Goal: Task Accomplishment & Management: Manage account settings

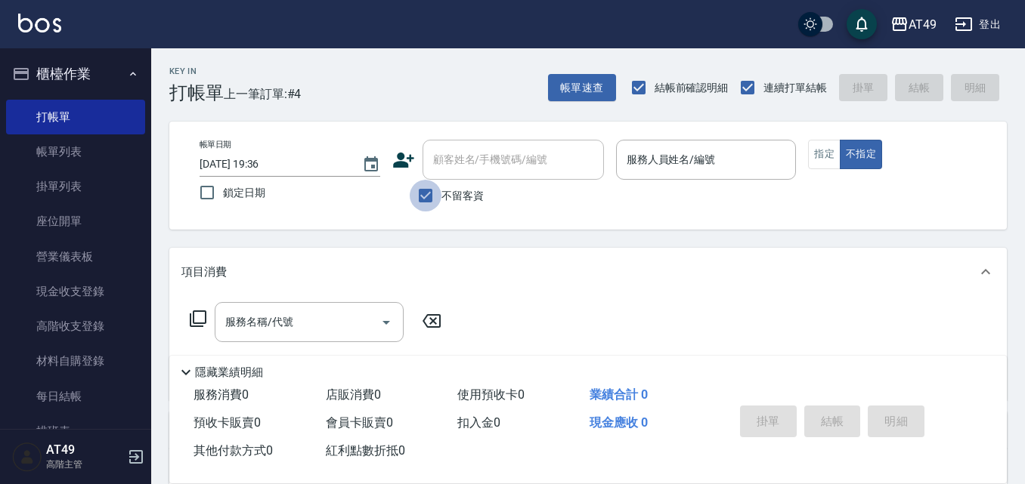
click at [428, 192] on input "不留客資" at bounding box center [426, 196] width 32 height 32
checkbox input "false"
click at [556, 162] on input "顧客姓名/手機號碼/編號" at bounding box center [501, 160] width 145 height 26
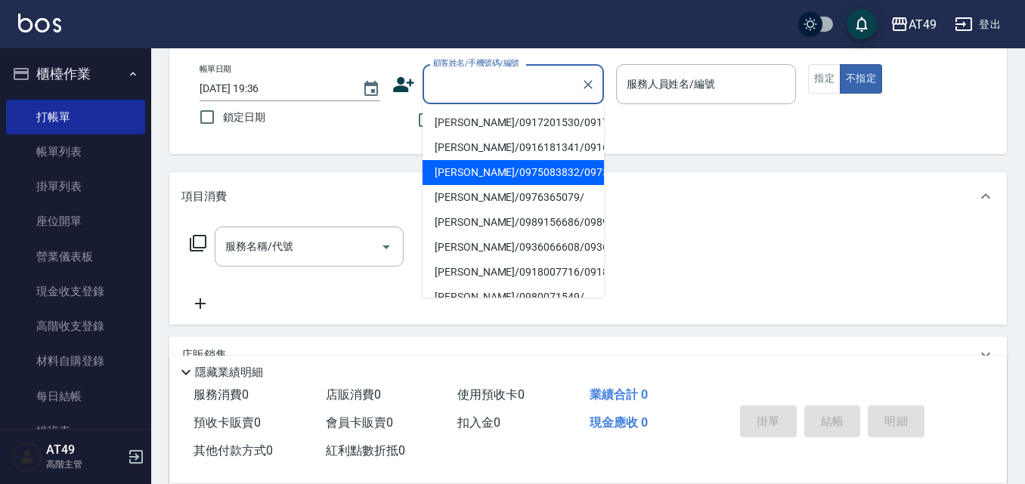
click at [521, 185] on li "[PERSON_NAME]/0975083832/0975083832" at bounding box center [512, 172] width 181 height 25
type input "[PERSON_NAME]/0975083832/0975083832"
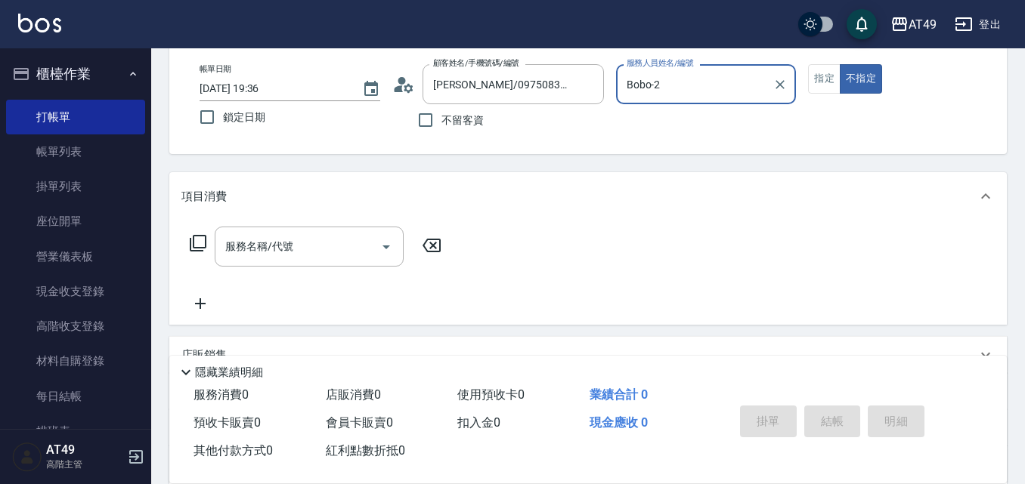
click at [674, 79] on input "Bobo-2" at bounding box center [695, 84] width 144 height 26
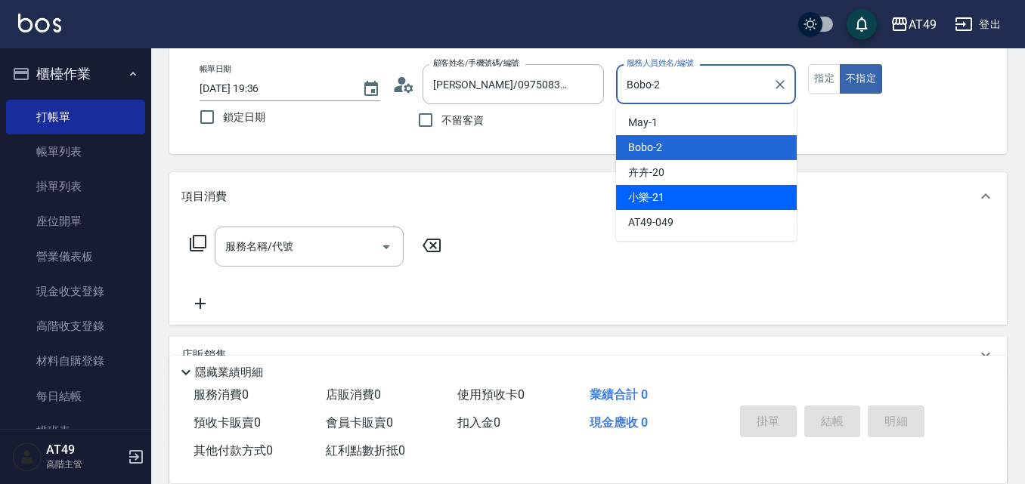
click at [701, 206] on div "小樂 -21" at bounding box center [706, 197] width 181 height 25
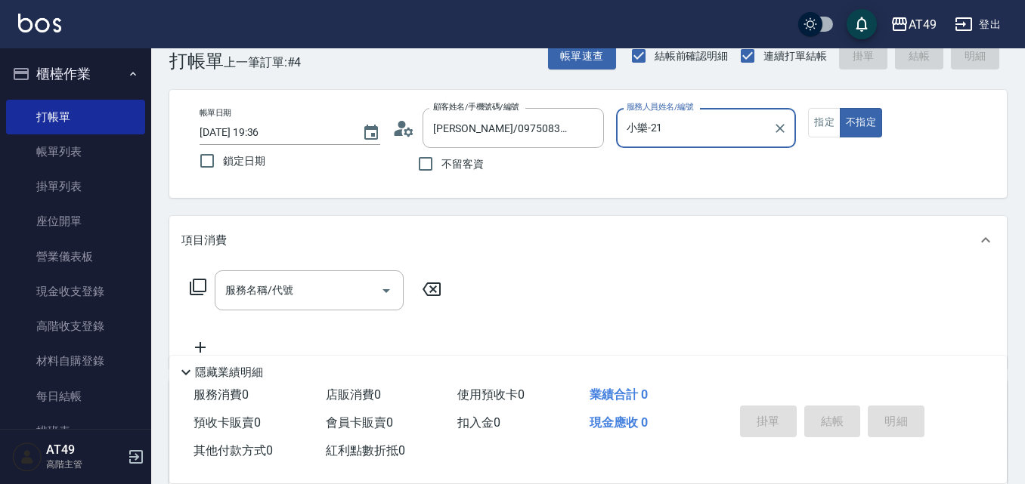
scroll to position [28, 0]
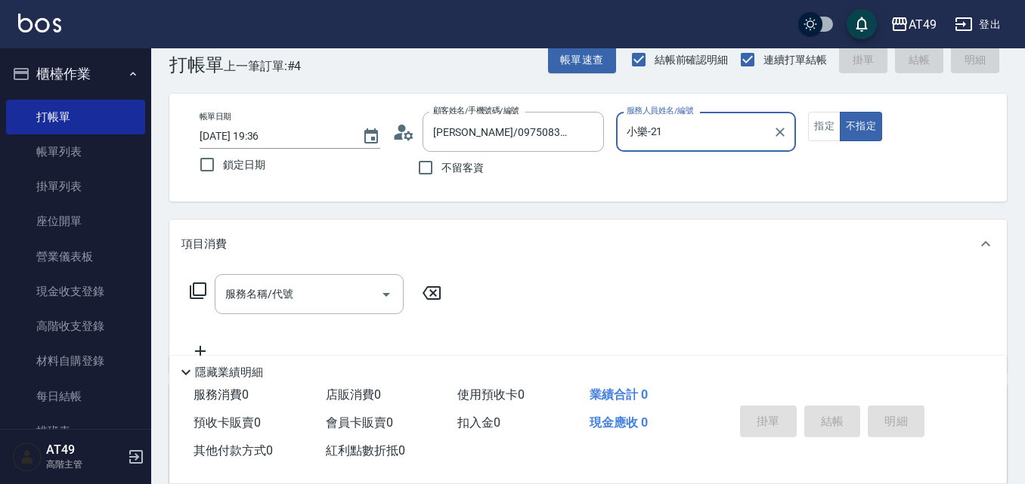
click at [649, 138] on input "小樂-21" at bounding box center [695, 132] width 144 height 26
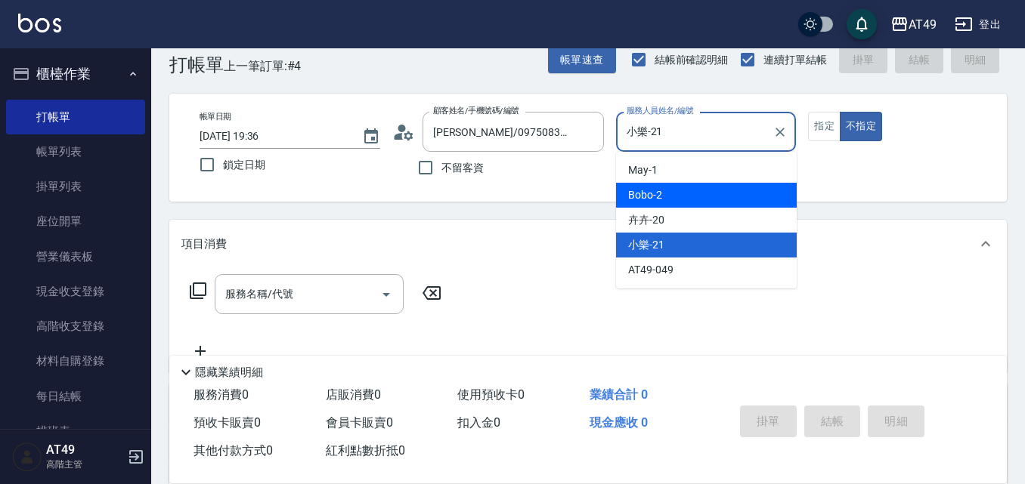
click at [679, 199] on div "Bobo -2" at bounding box center [706, 195] width 181 height 25
type input "Bobo-2"
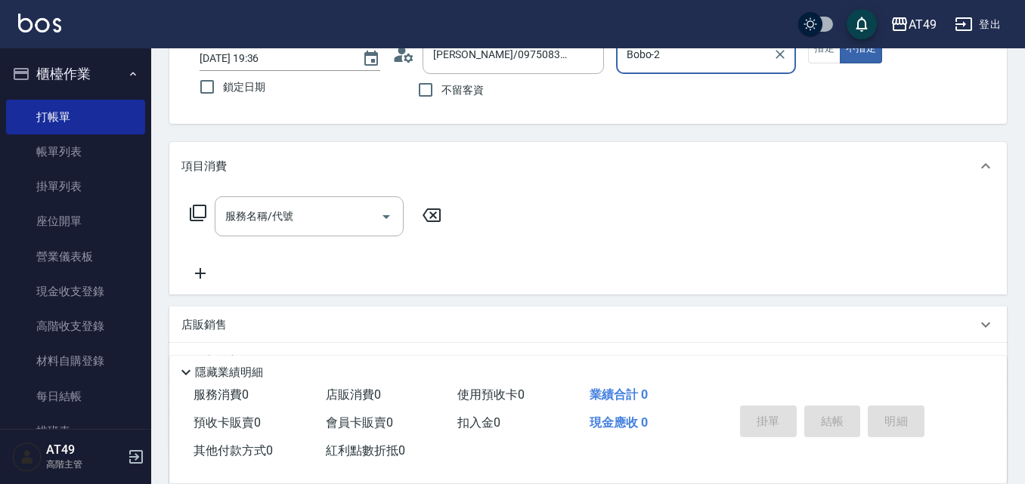
scroll to position [255, 0]
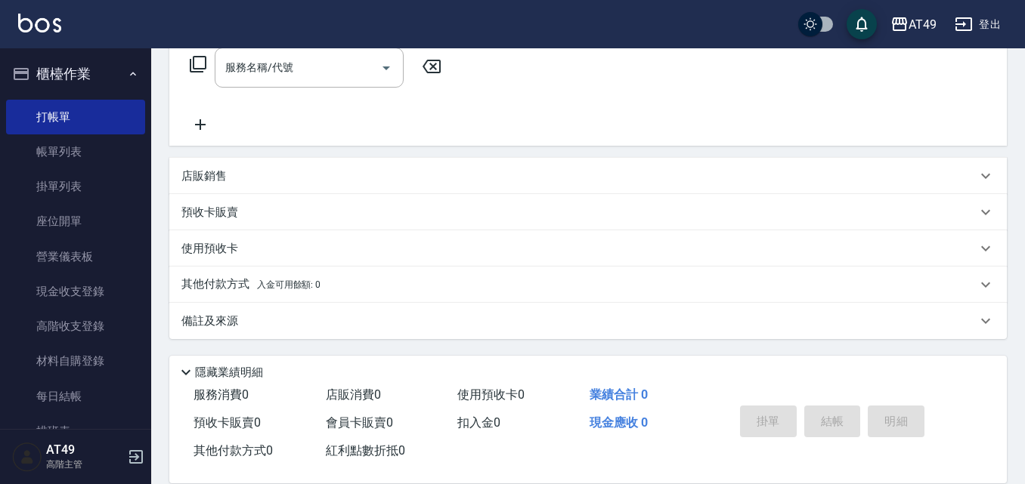
click at [232, 216] on p "預收卡販賣" at bounding box center [209, 213] width 57 height 16
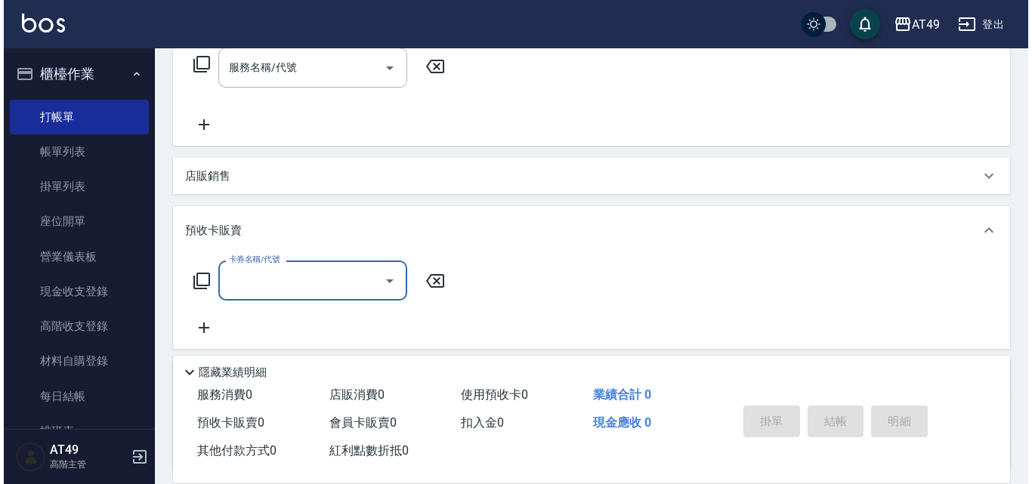
scroll to position [0, 0]
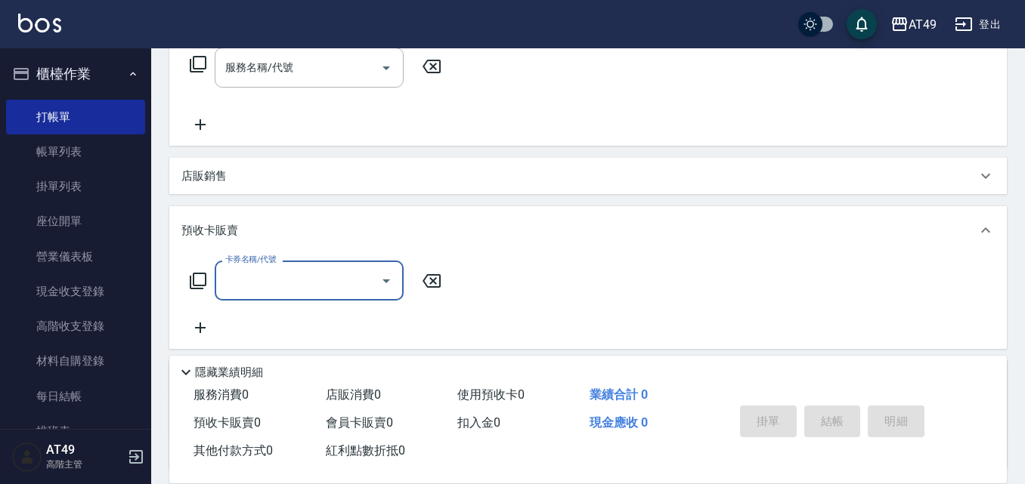
click at [386, 289] on icon "Open" at bounding box center [386, 281] width 18 height 18
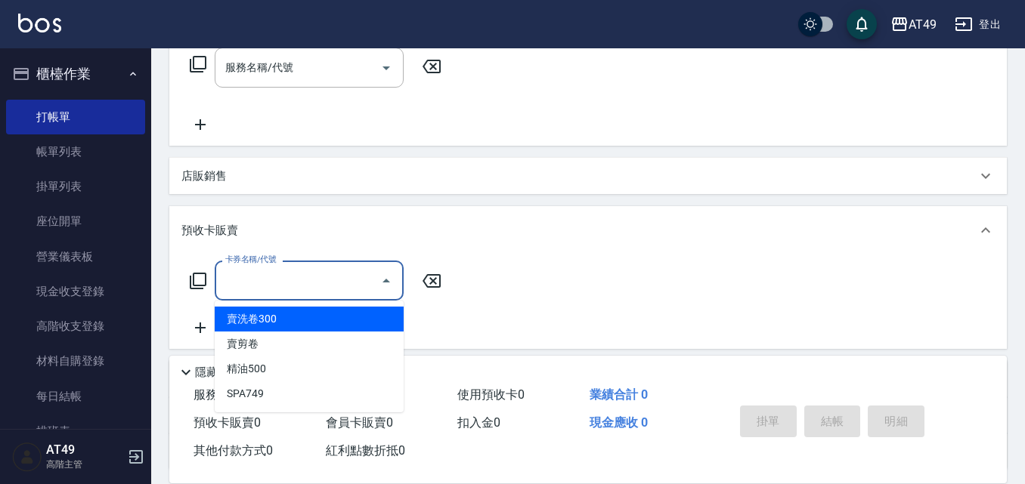
click at [343, 322] on span "賣洗卷300" at bounding box center [309, 319] width 189 height 25
type input "賣洗卷300(1002)"
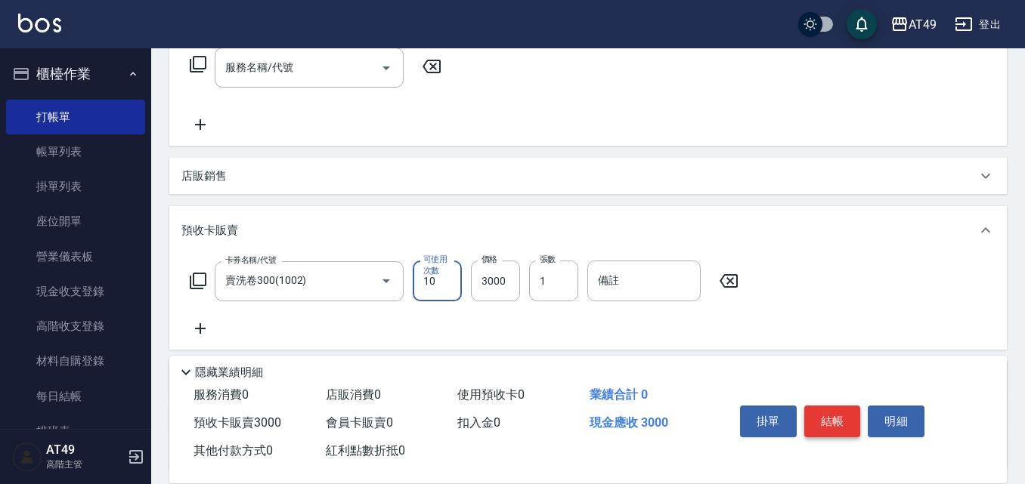
click at [843, 417] on button "結帳" at bounding box center [832, 422] width 57 height 32
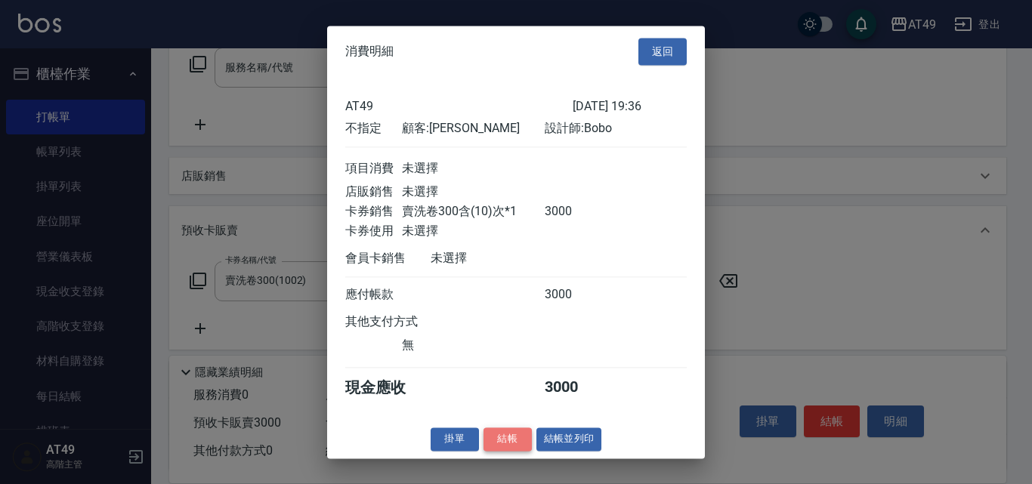
click at [506, 451] on button "結帳" at bounding box center [508, 439] width 48 height 23
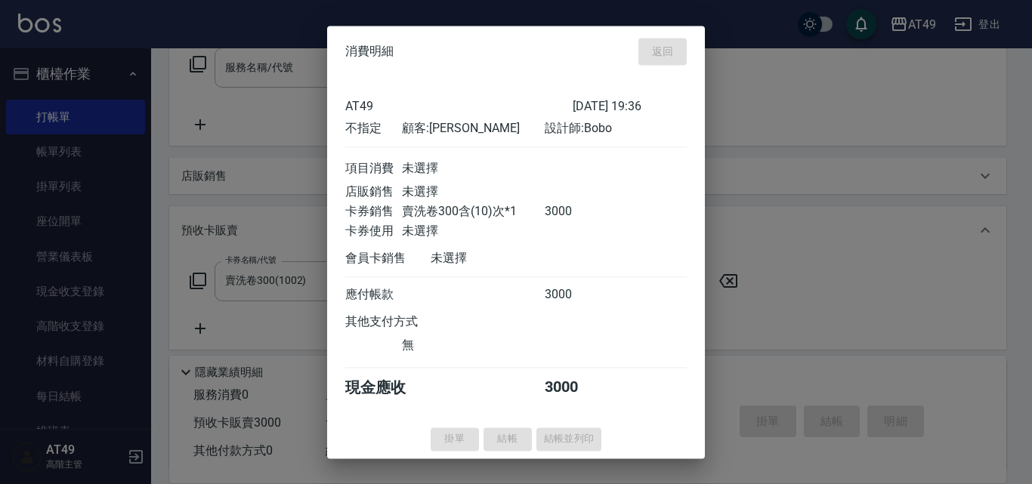
type input "[DATE] 20:59"
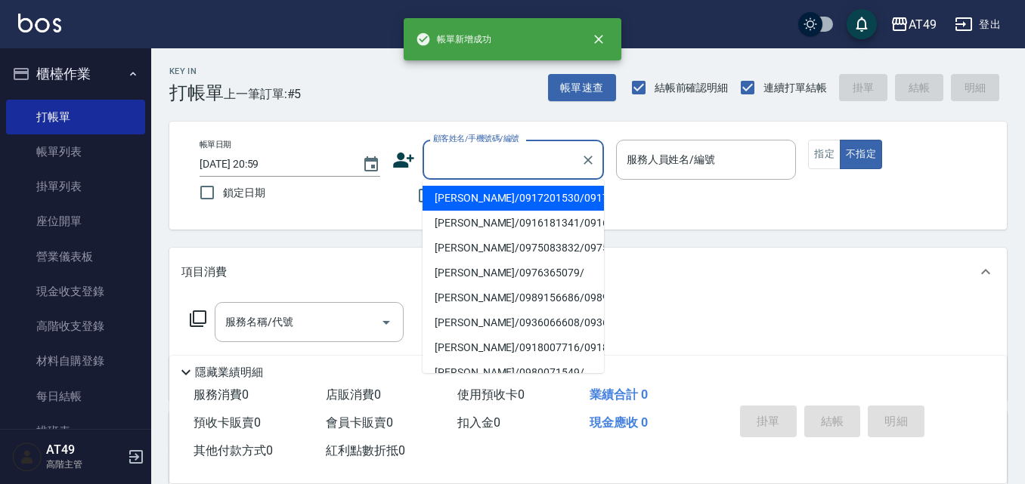
click at [462, 162] on input "顧客姓名/手機號碼/編號" at bounding box center [501, 160] width 145 height 26
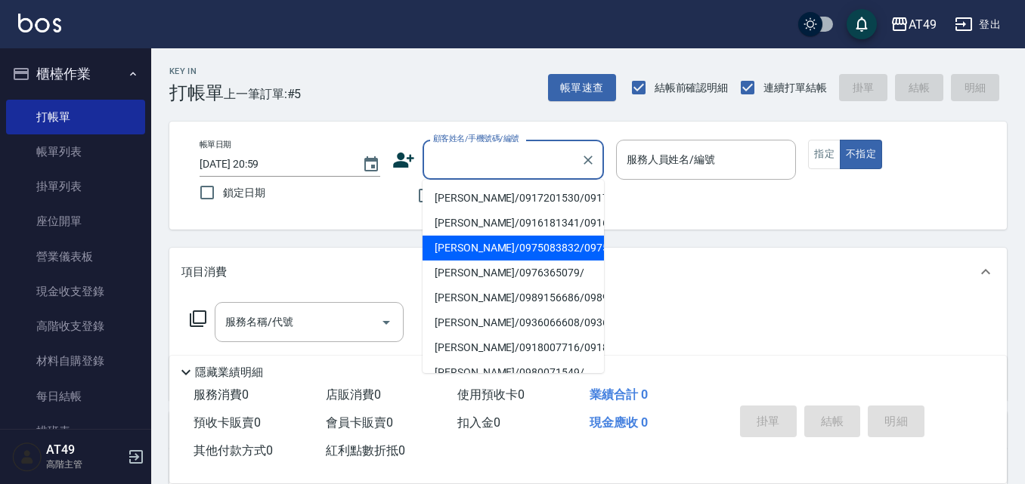
click at [503, 261] on li "[PERSON_NAME]/0975083832/0975083832" at bounding box center [512, 248] width 181 height 25
type input "[PERSON_NAME]/0975083832/0975083832"
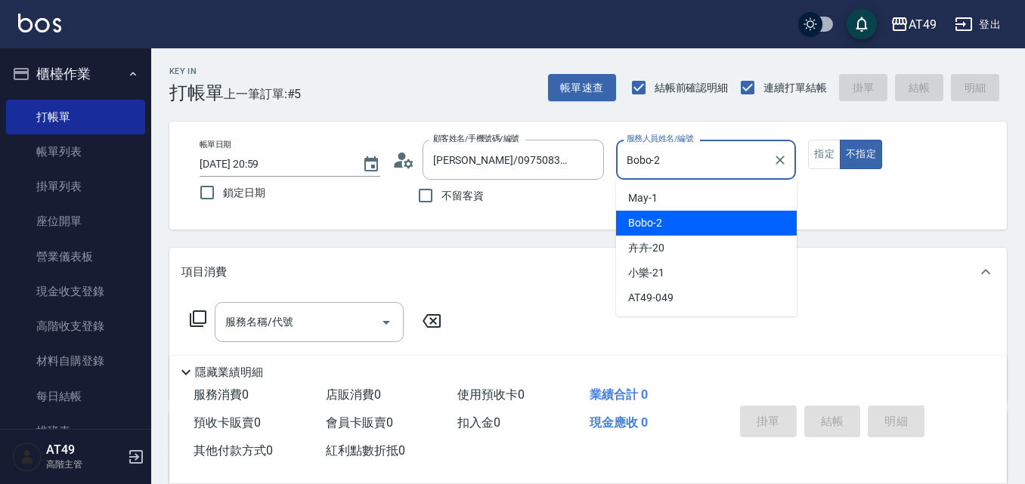
click at [637, 157] on input "Bobo-2" at bounding box center [695, 160] width 144 height 26
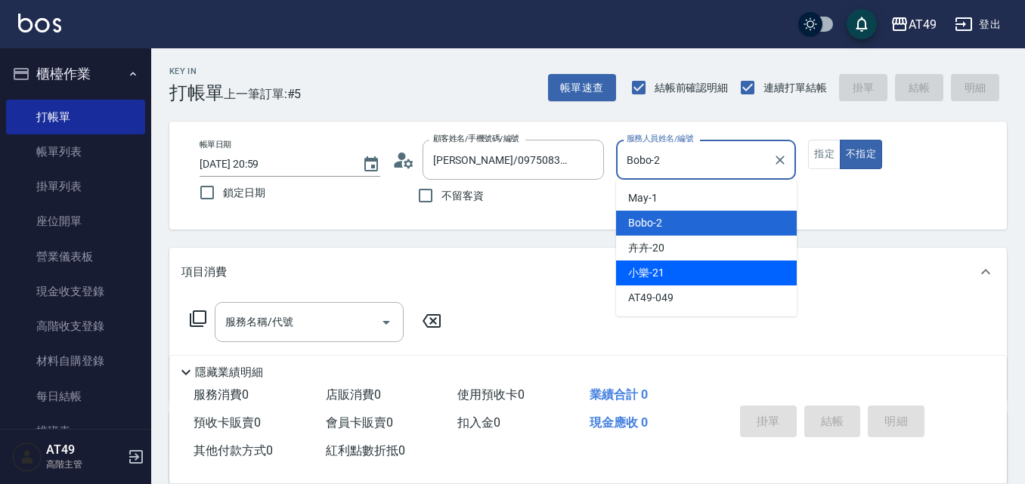
click at [670, 267] on div "小樂 -21" at bounding box center [706, 273] width 181 height 25
type input "小樂-21"
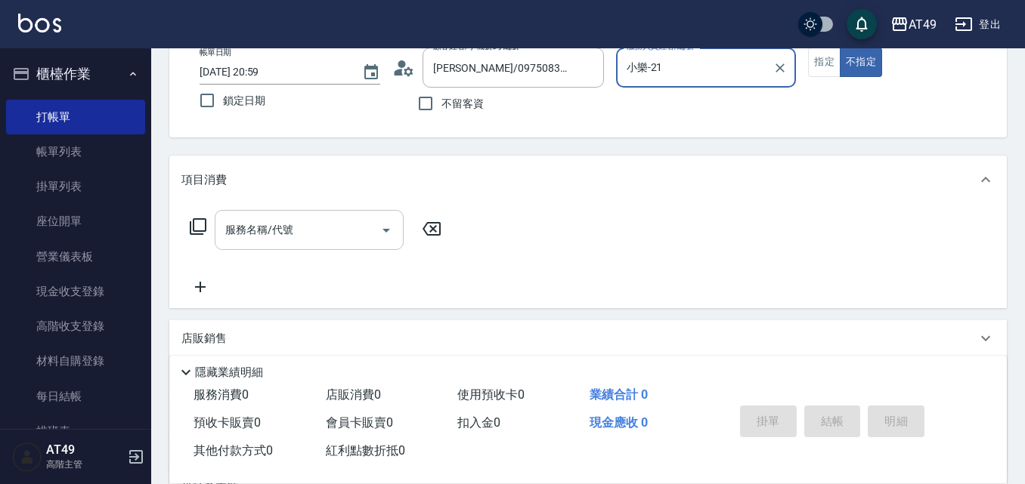
scroll to position [259, 0]
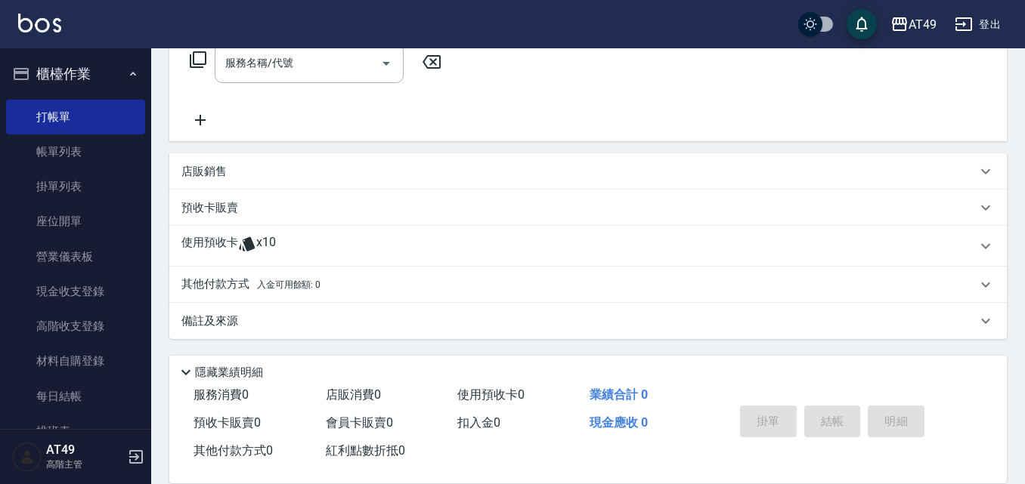
click at [250, 243] on icon at bounding box center [247, 244] width 16 height 14
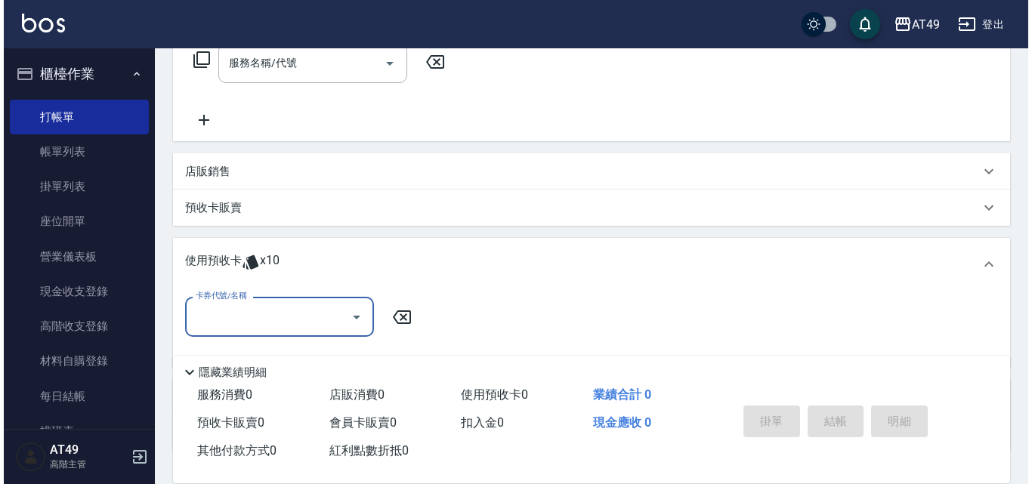
scroll to position [0, 0]
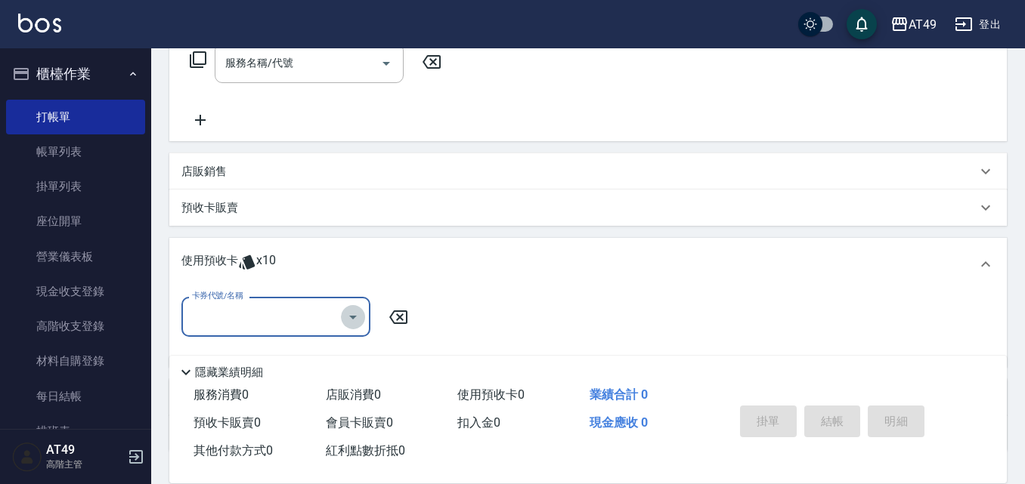
click at [354, 316] on icon "Open" at bounding box center [353, 318] width 8 height 4
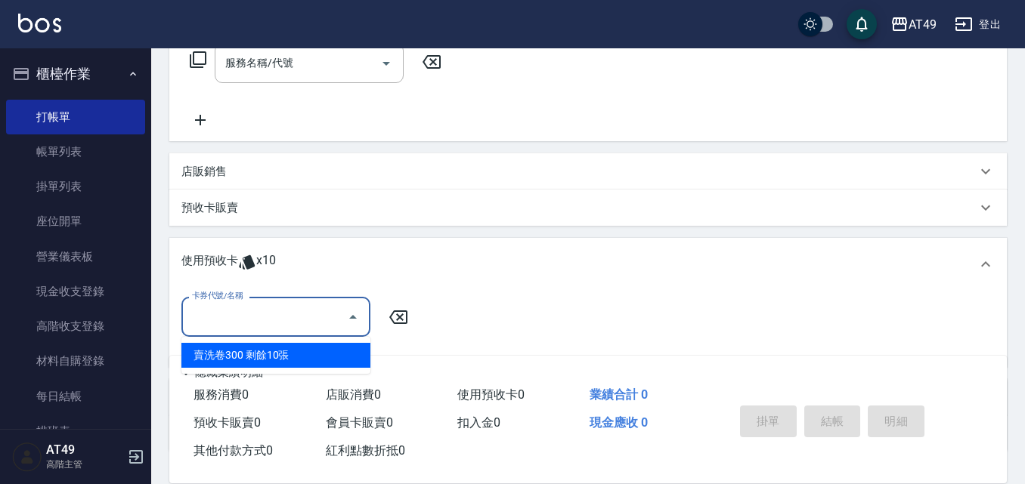
click at [326, 351] on div "賣洗卷300 剩餘10張" at bounding box center [275, 355] width 189 height 25
type input "賣洗卷300"
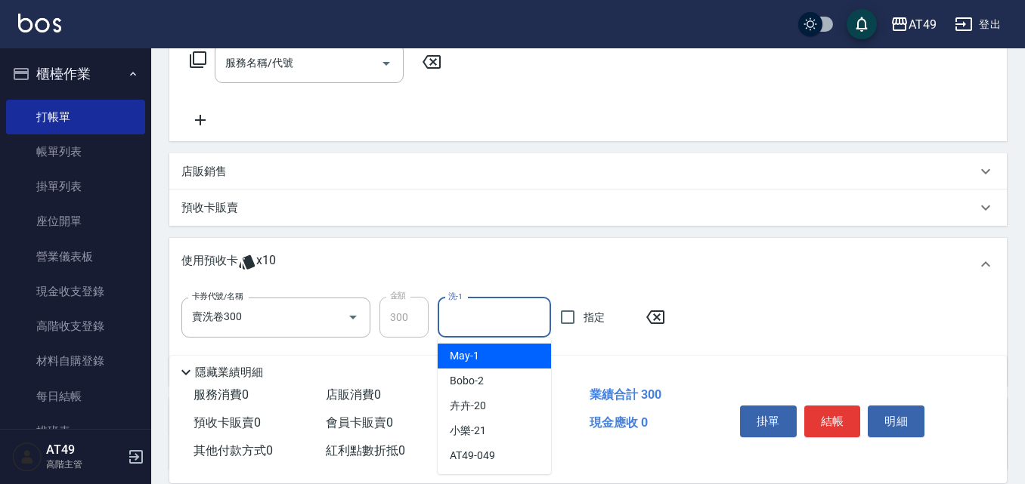
click at [466, 322] on input "洗-1" at bounding box center [494, 318] width 100 height 26
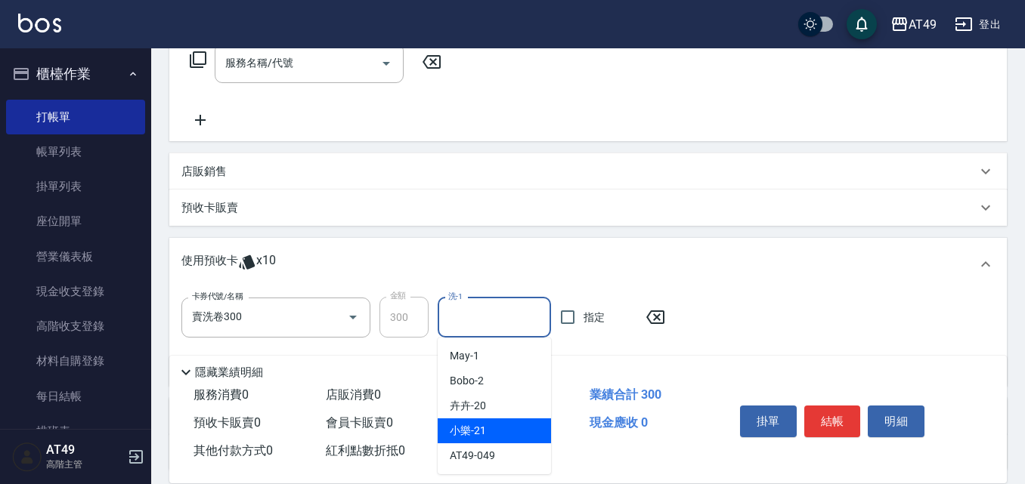
click at [484, 424] on span "小樂 -21" at bounding box center [468, 431] width 36 height 16
type input "小樂-21"
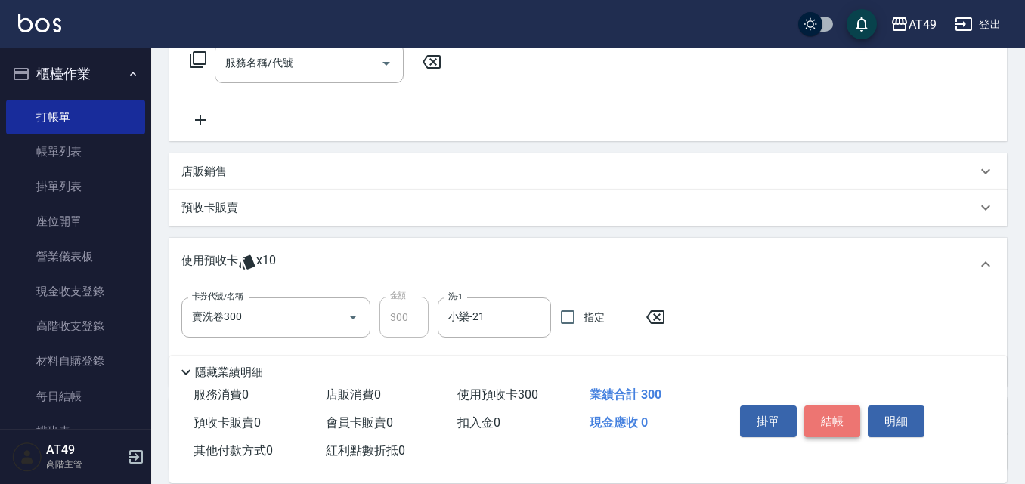
click at [848, 416] on button "結帳" at bounding box center [832, 422] width 57 height 32
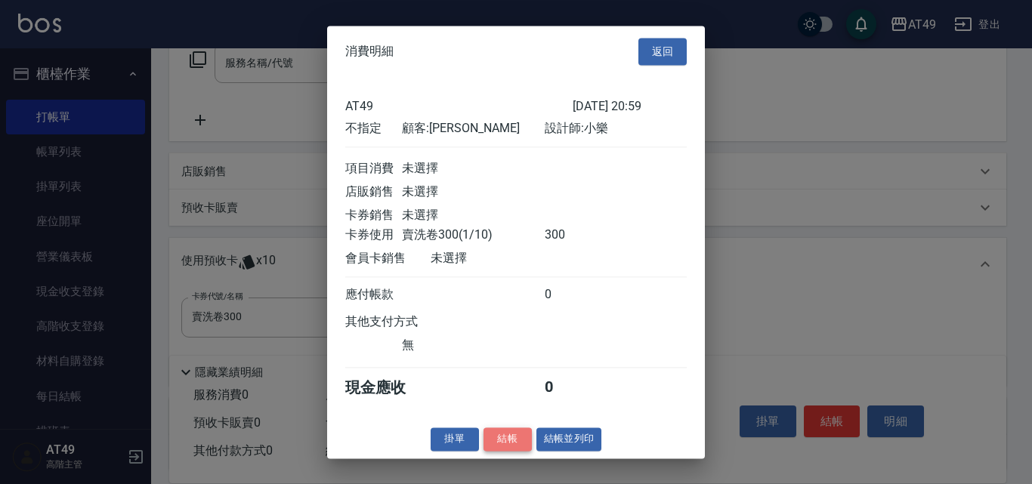
click at [522, 448] on button "結帳" at bounding box center [508, 439] width 48 height 23
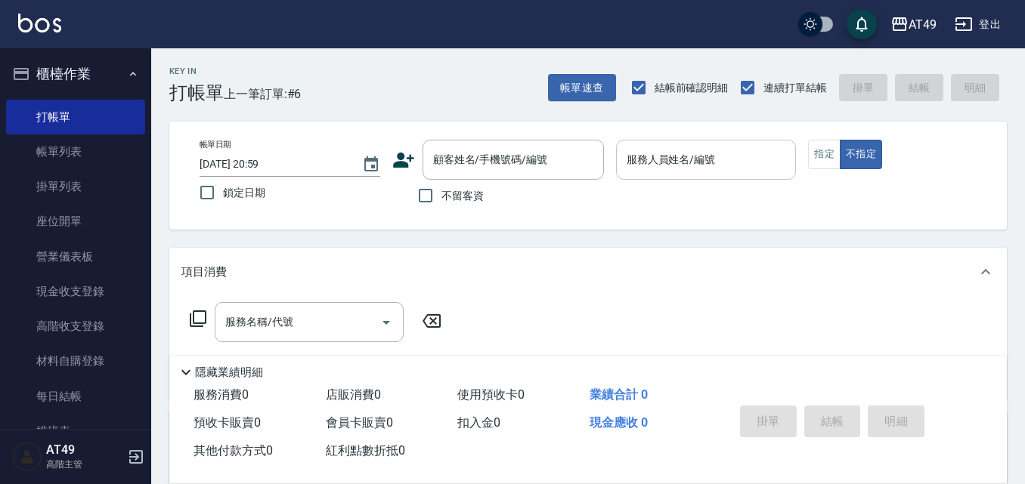
click at [711, 166] on input "服務人員姓名/編號" at bounding box center [706, 160] width 167 height 26
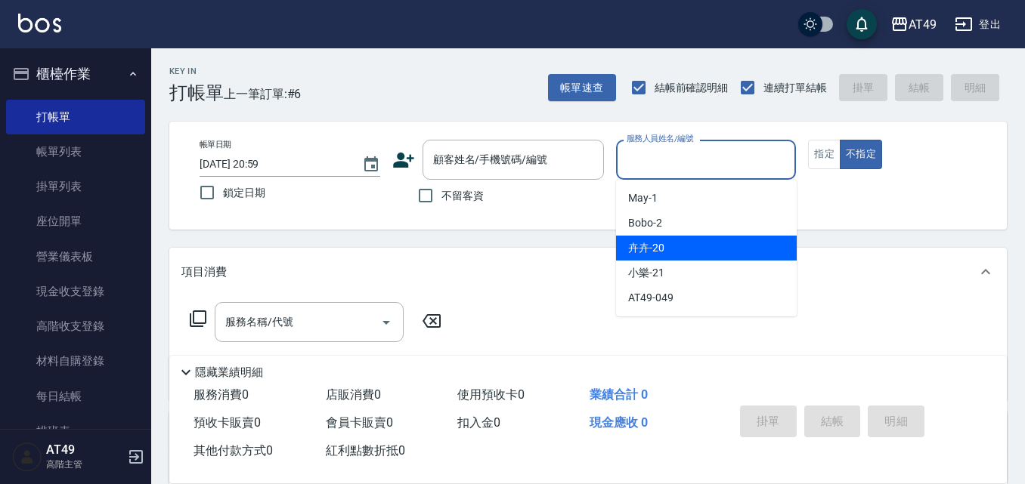
click at [686, 240] on div "卉卉 -20" at bounding box center [706, 248] width 181 height 25
type input "卉卉-20"
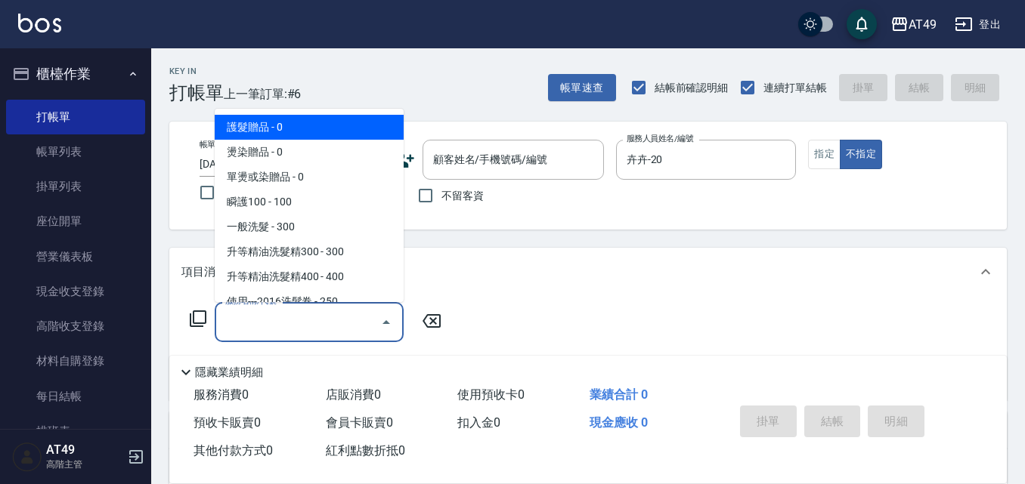
click at [307, 323] on input "服務名稱/代號" at bounding box center [297, 322] width 153 height 26
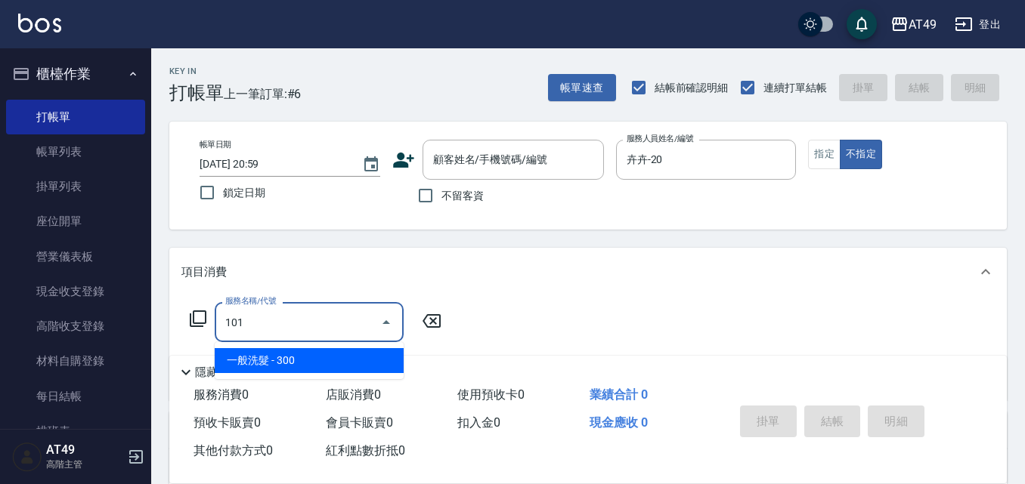
drag, startPoint x: 319, startPoint y: 364, endPoint x: 461, endPoint y: 353, distance: 142.5
click at [320, 365] on span "一般洗髮 - 300" at bounding box center [309, 360] width 189 height 25
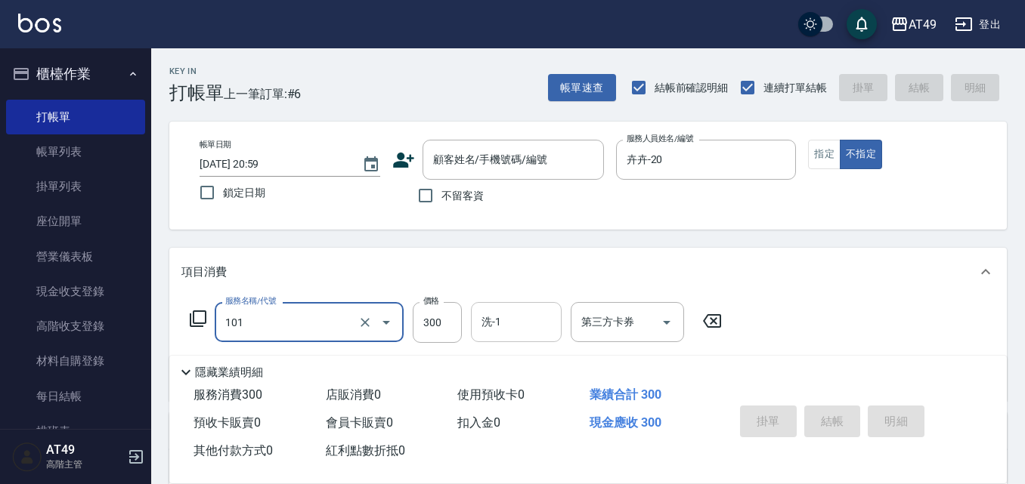
type input "一般洗髮(101)"
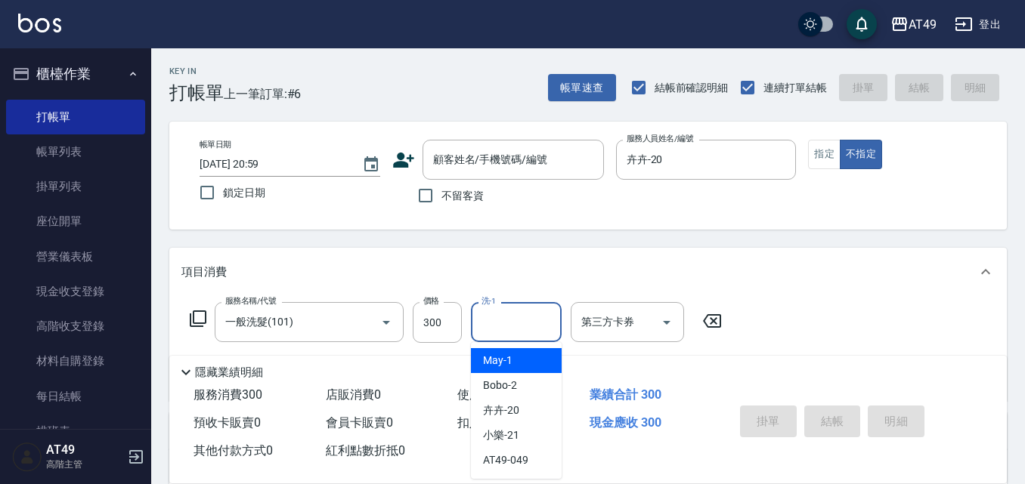
click at [540, 326] on input "洗-1" at bounding box center [516, 322] width 77 height 26
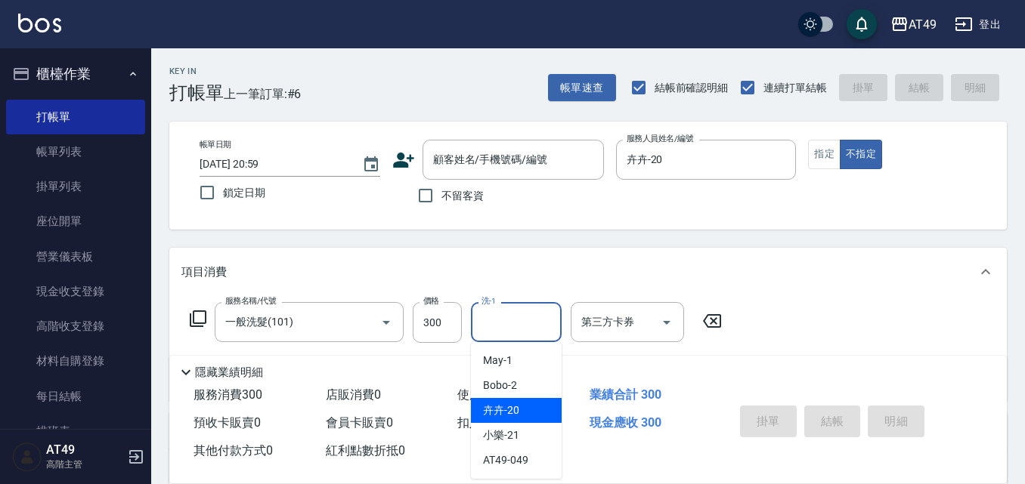
click at [513, 407] on span "卉卉 -20" at bounding box center [501, 411] width 36 height 16
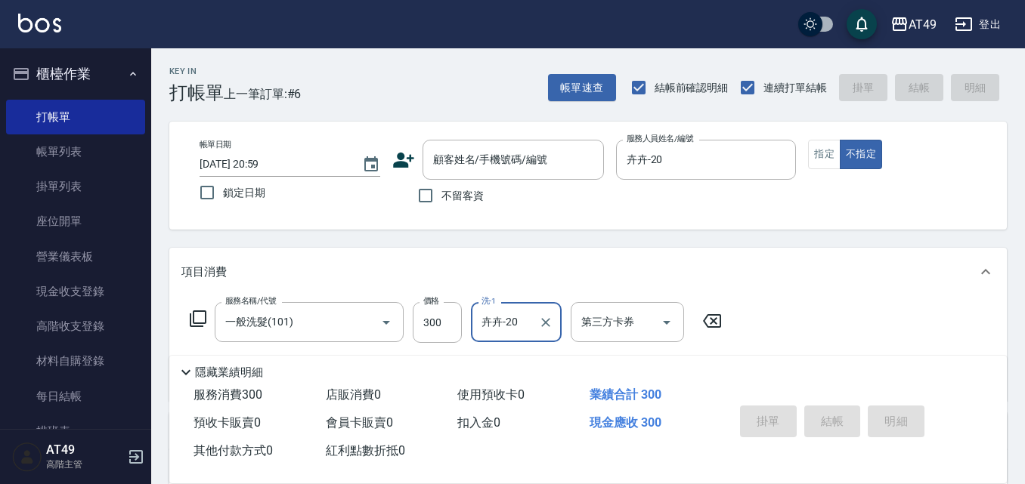
type input "卉卉-20"
click at [195, 314] on icon at bounding box center [198, 319] width 18 height 18
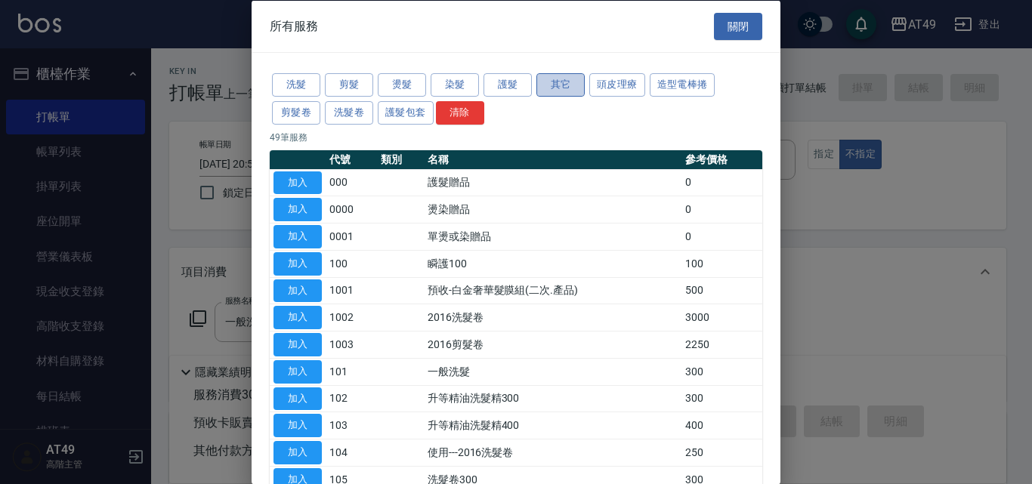
click at [556, 90] on button "其它" at bounding box center [561, 84] width 48 height 23
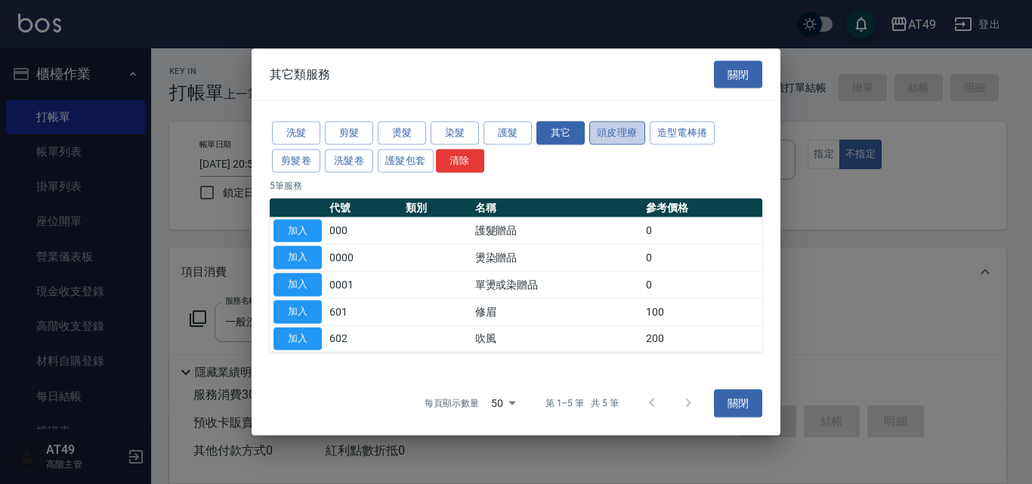
click at [617, 132] on button "頭皮理療" at bounding box center [617, 133] width 56 height 23
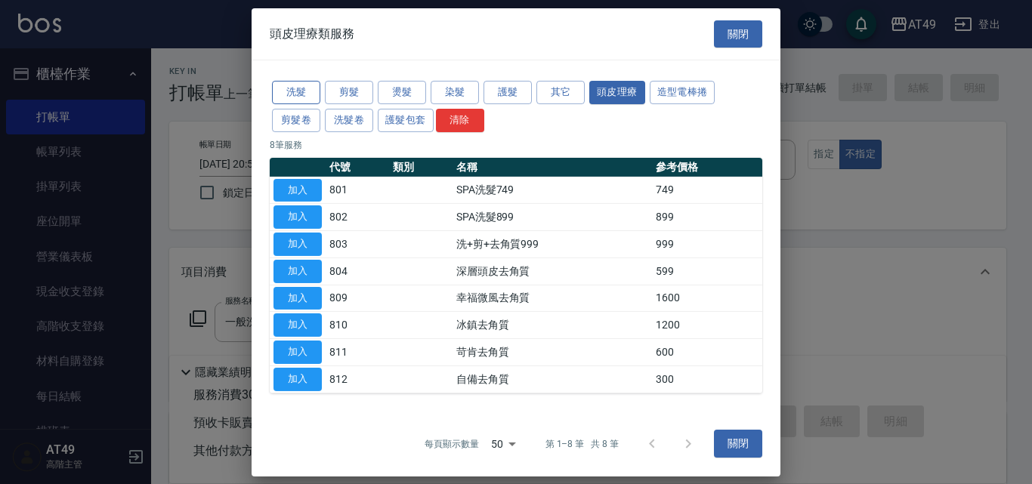
click at [298, 97] on button "洗髮" at bounding box center [296, 92] width 48 height 23
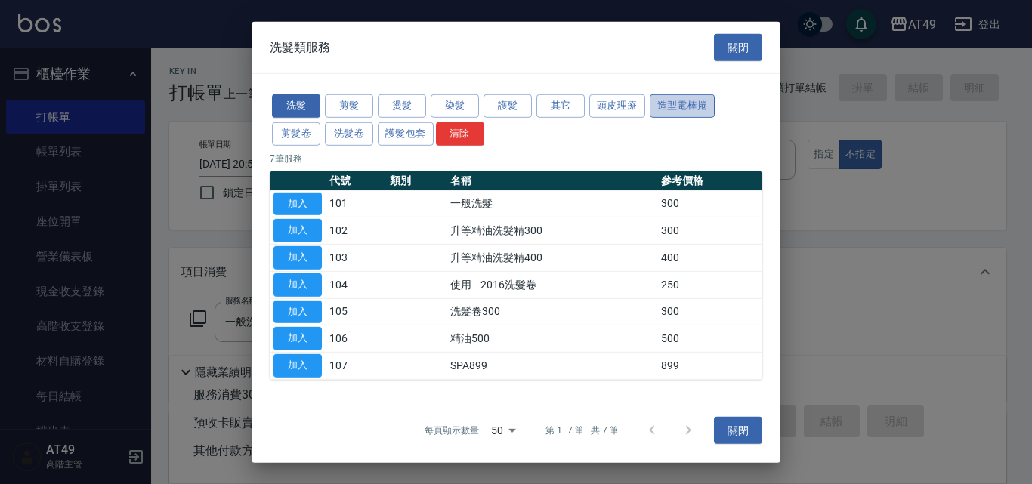
click at [675, 106] on button "造型電棒捲" at bounding box center [683, 105] width 66 height 23
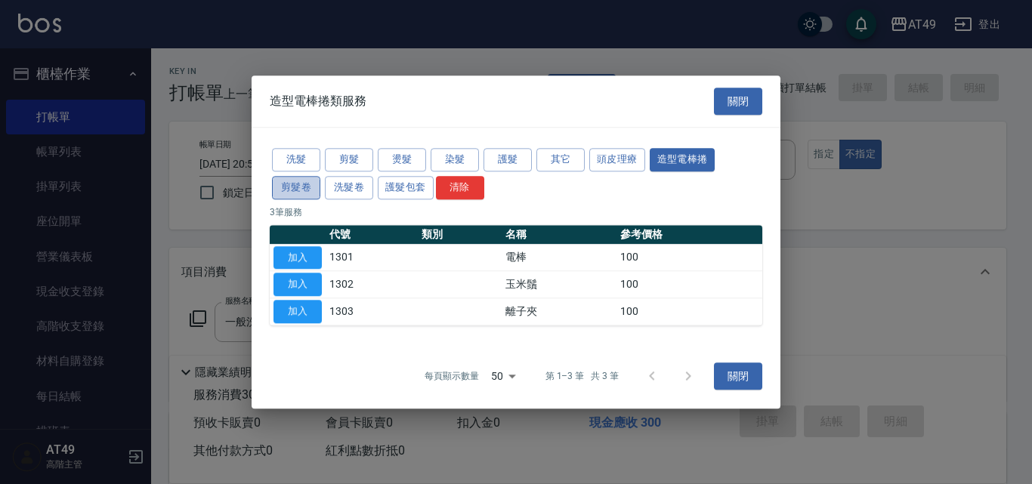
click at [295, 193] on button "剪髮卷" at bounding box center [296, 187] width 48 height 23
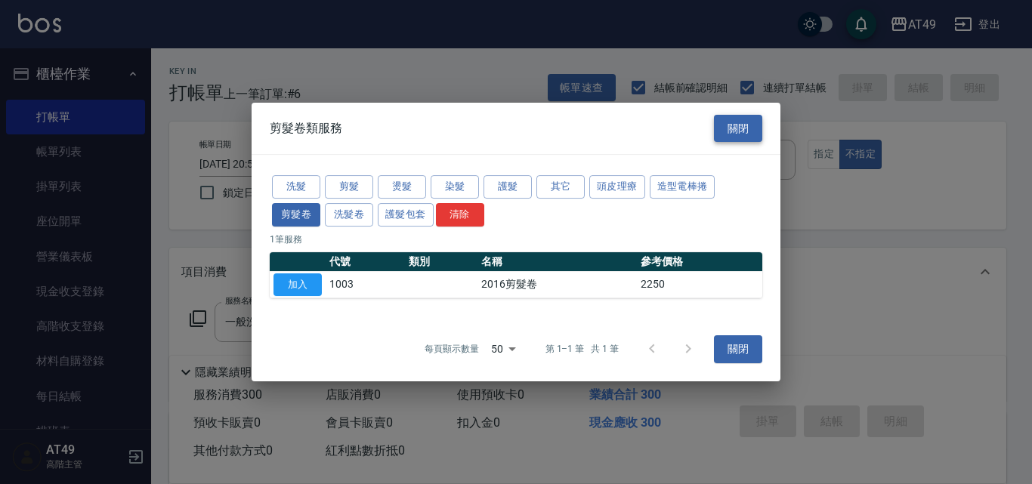
click at [750, 138] on button "關閉" at bounding box center [738, 129] width 48 height 28
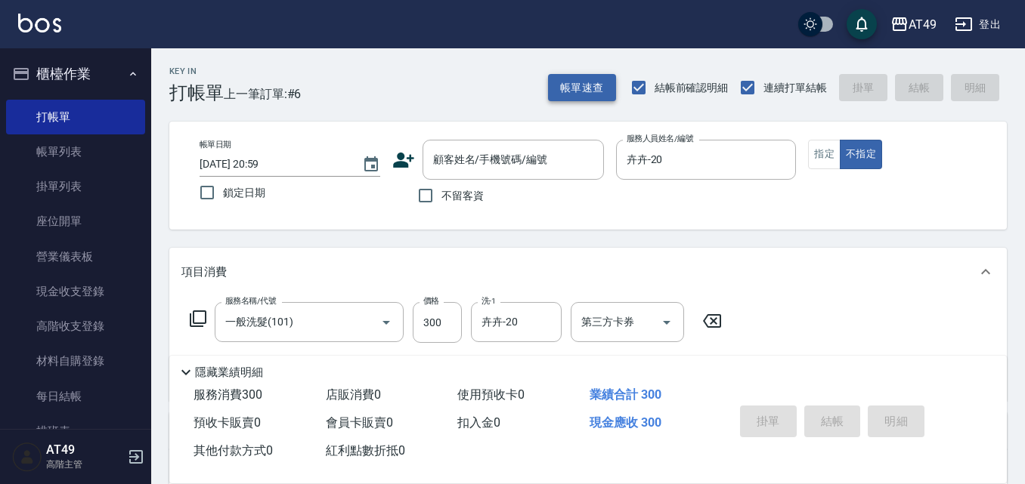
click at [576, 93] on button "帳單速查" at bounding box center [582, 88] width 68 height 28
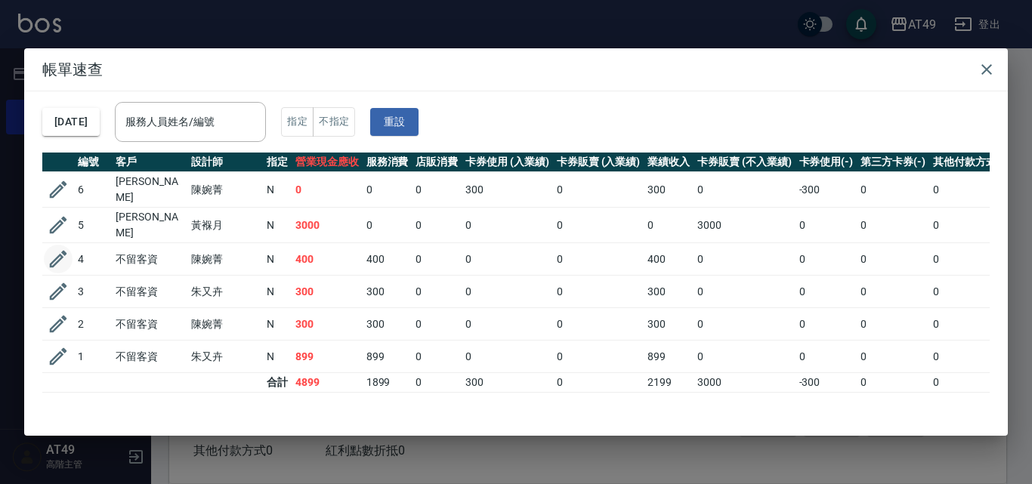
click at [60, 258] on icon "button" at bounding box center [58, 259] width 23 height 23
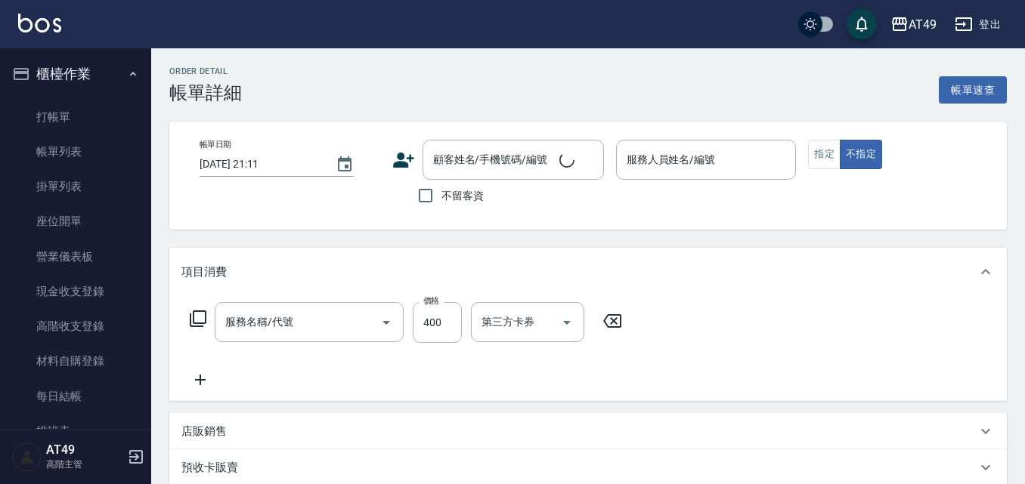
type input "[DATE] 17:42"
checkbox input "true"
type input "小樂-21"
type input "一般洗髮(101)"
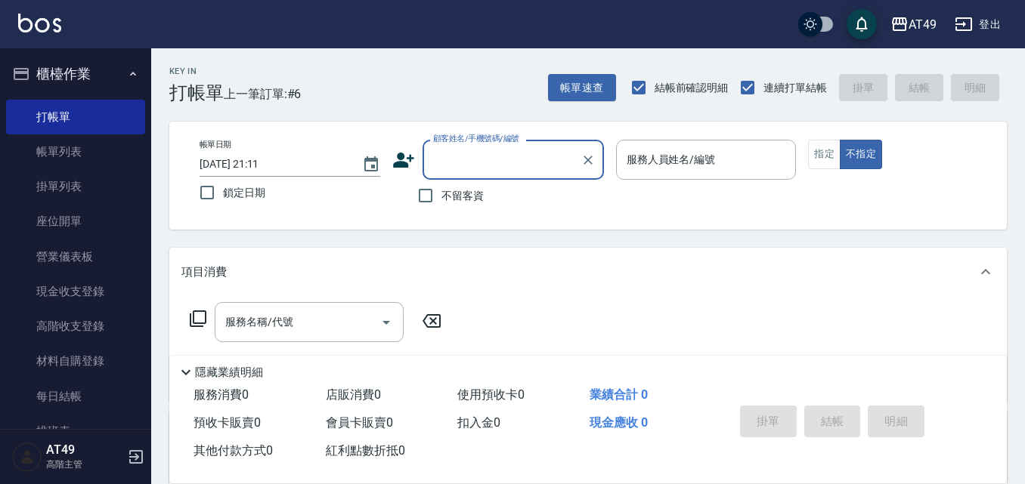
click at [710, 157] on input "服務人員姓名/編號" at bounding box center [706, 160] width 167 height 26
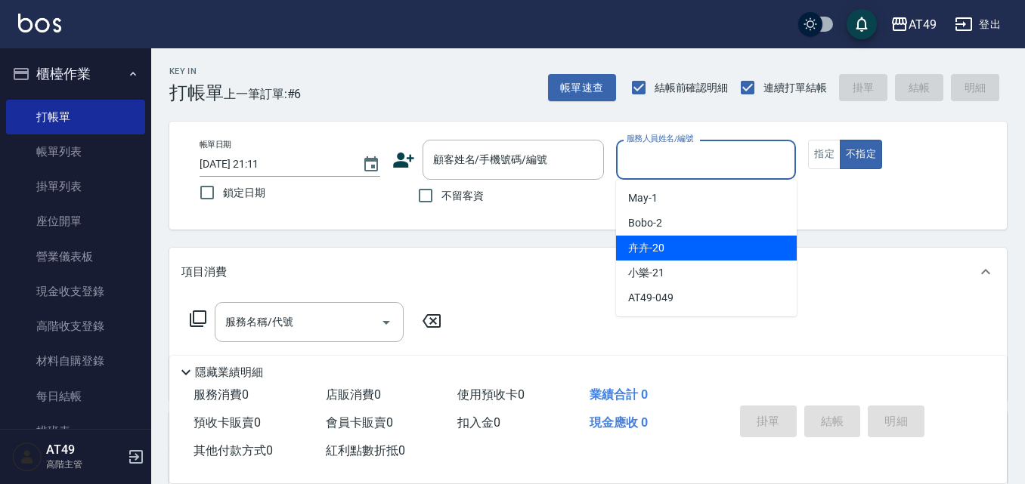
click at [732, 250] on div "卉卉 -20" at bounding box center [706, 248] width 181 height 25
type input "卉卉-20"
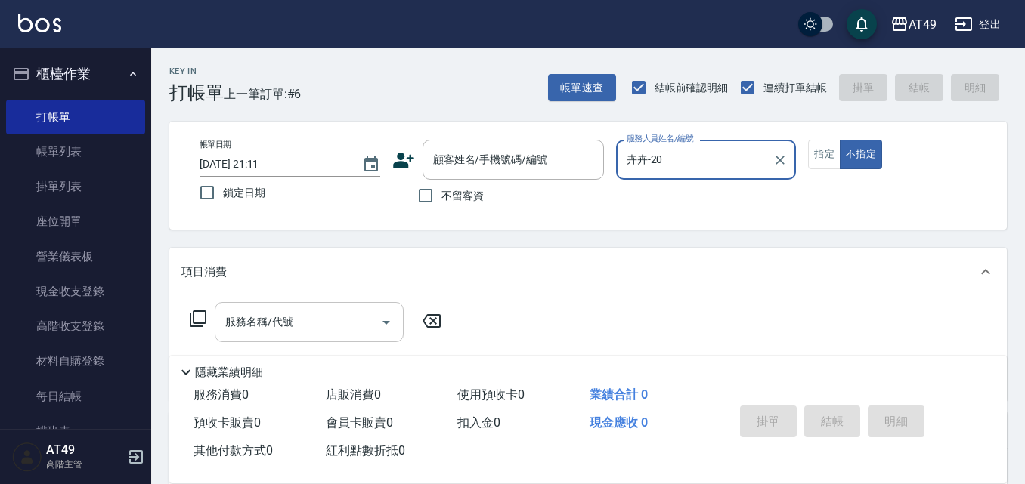
click at [298, 326] on input "服務名稱/代號" at bounding box center [297, 322] width 153 height 26
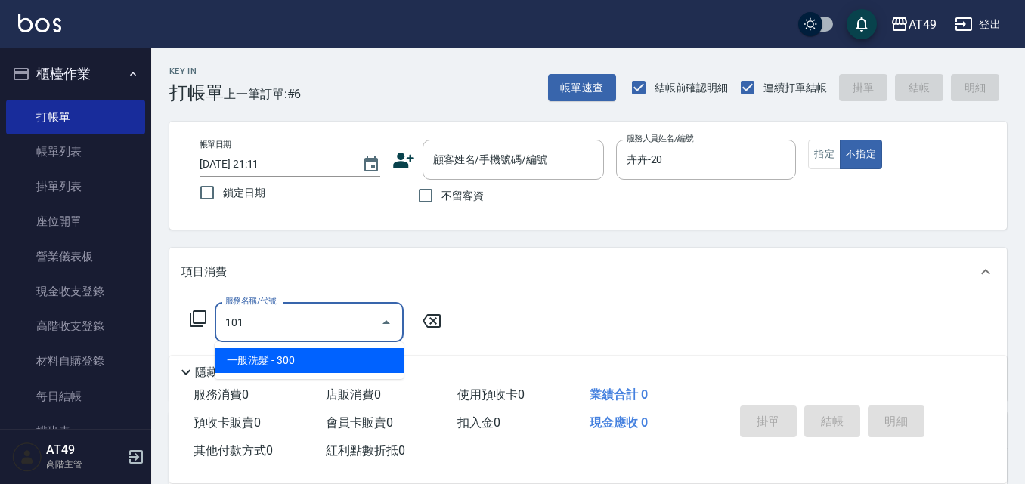
click at [354, 372] on span "一般洗髮 - 300" at bounding box center [309, 360] width 189 height 25
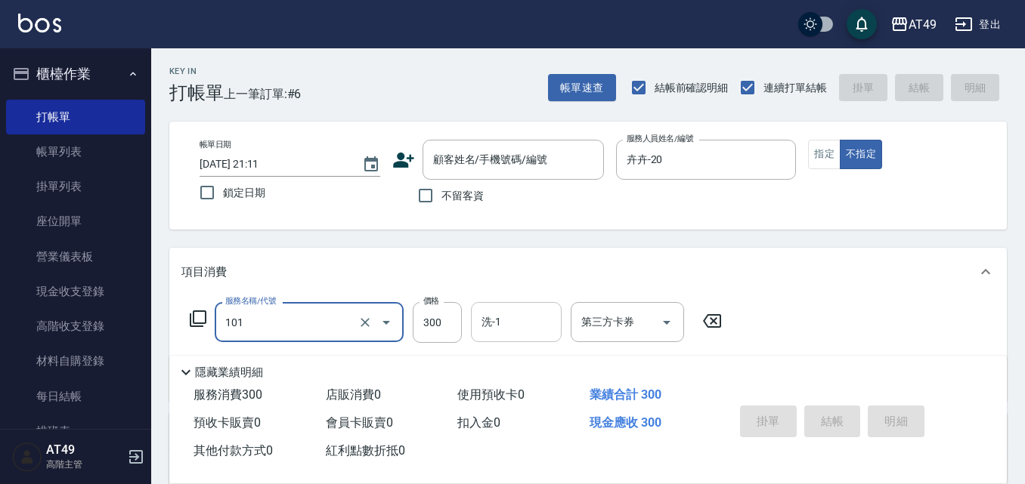
type input "一般洗髮(101)"
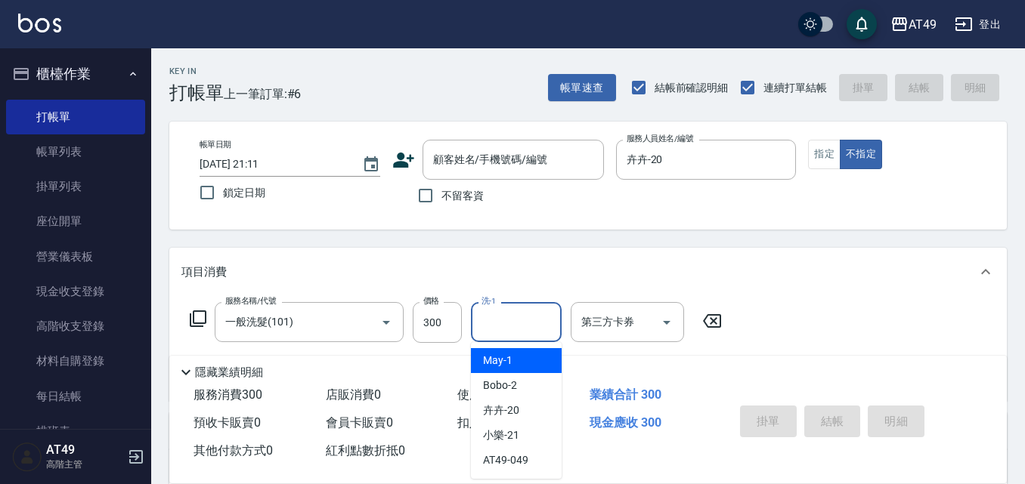
click at [499, 323] on input "洗-1" at bounding box center [516, 322] width 77 height 26
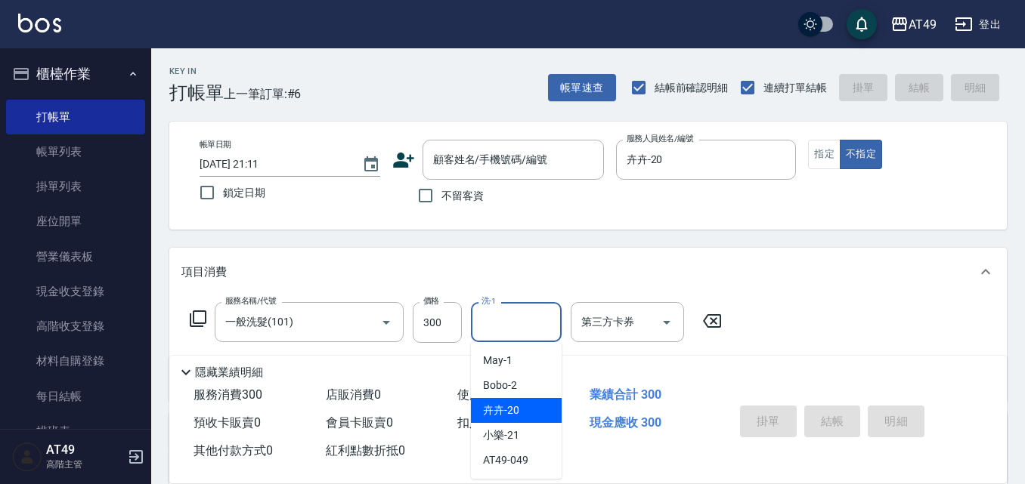
click at [519, 407] on div "卉卉 -20" at bounding box center [516, 410] width 91 height 25
type input "卉卉-20"
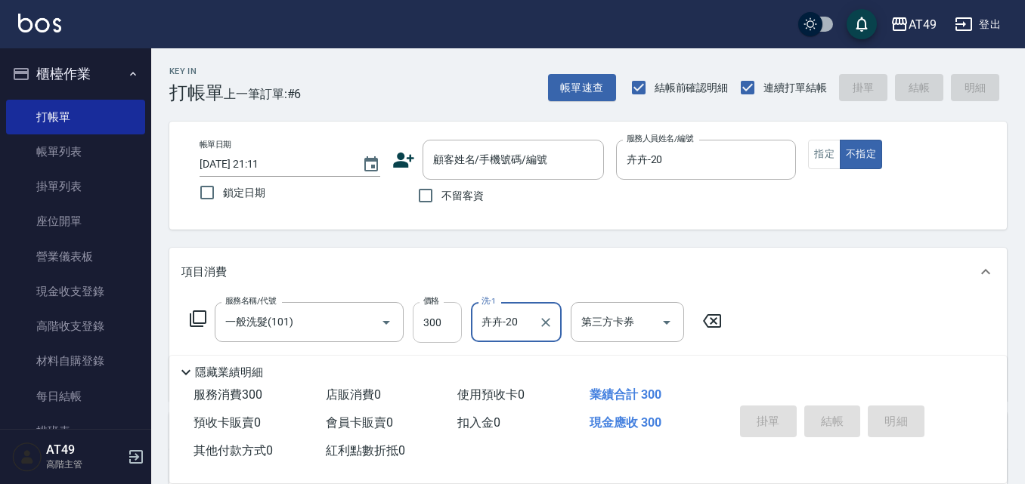
click at [444, 328] on input "300" at bounding box center [437, 322] width 49 height 41
click at [906, 206] on div "帳單日期 [DATE] 21:11 鎖定日期 顧客姓名/手機號碼/編號 顧客姓名/手機號碼/編號 不留客資 服務人員姓名/編號 卉[DEMOGRAPHIC_D…" at bounding box center [587, 176] width 801 height 72
click at [458, 196] on span "不留客資" at bounding box center [462, 196] width 42 height 16
click at [441, 196] on input "不留客資" at bounding box center [426, 196] width 32 height 32
checkbox input "true"
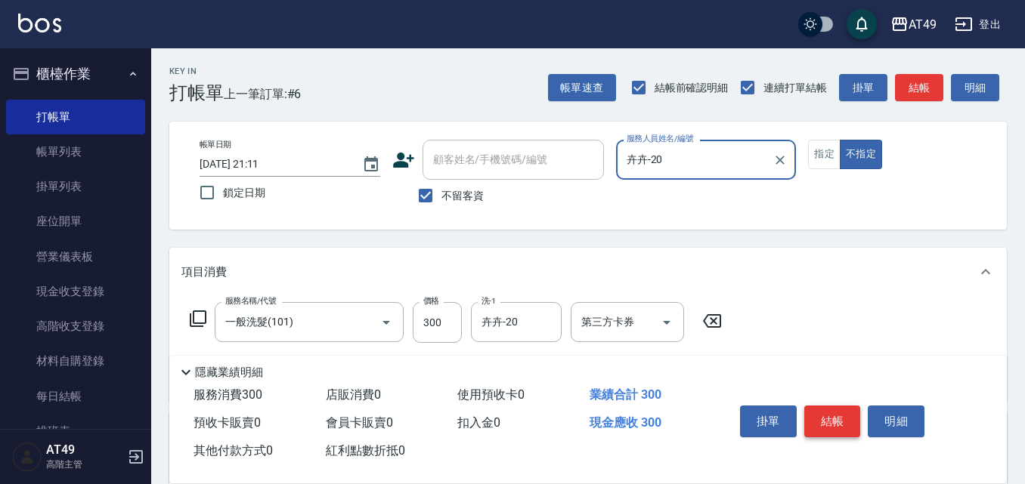
click at [835, 423] on button "結帳" at bounding box center [832, 422] width 57 height 32
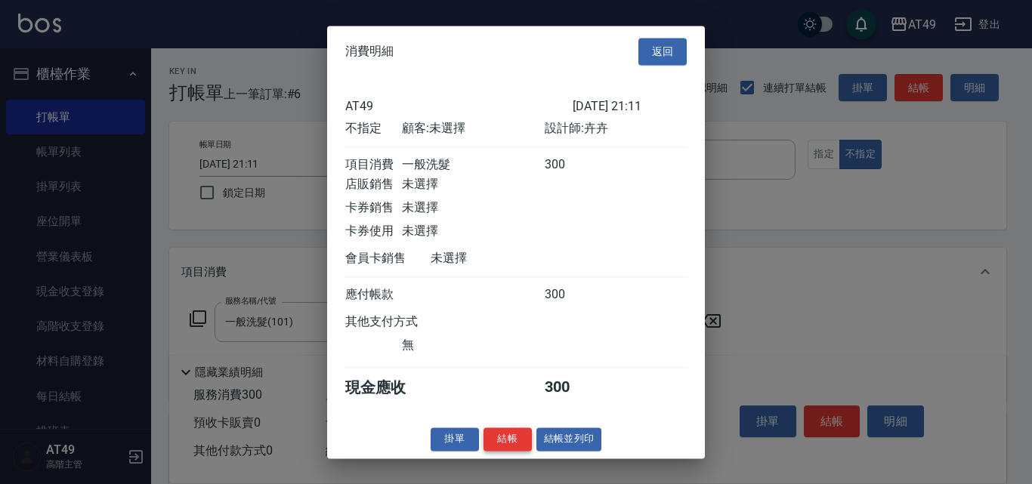
click at [517, 447] on button "結帳" at bounding box center [508, 439] width 48 height 23
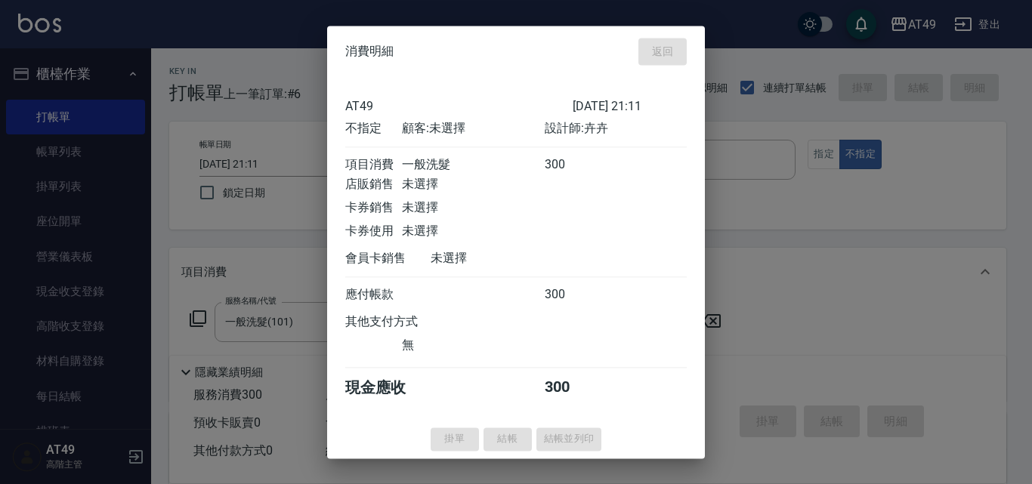
type input "[DATE] 21:12"
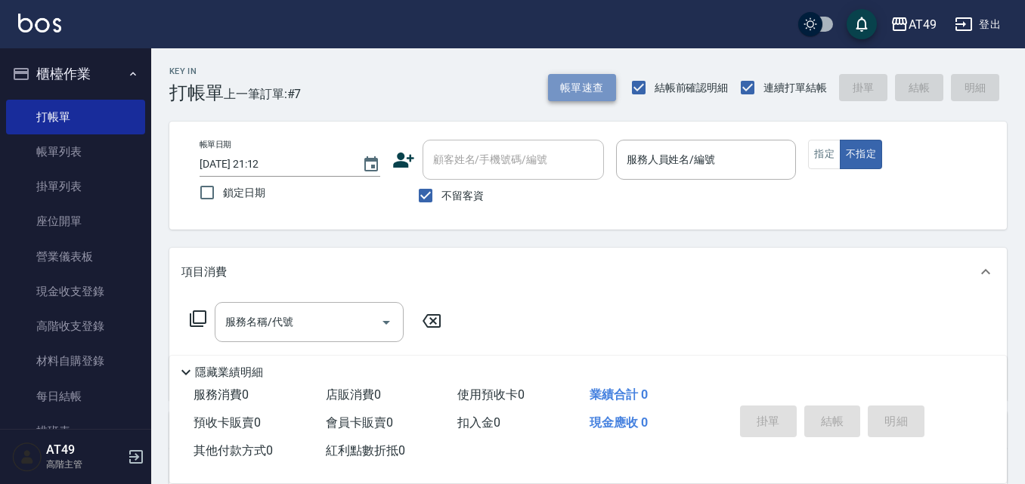
click at [589, 92] on button "帳單速查" at bounding box center [582, 88] width 68 height 28
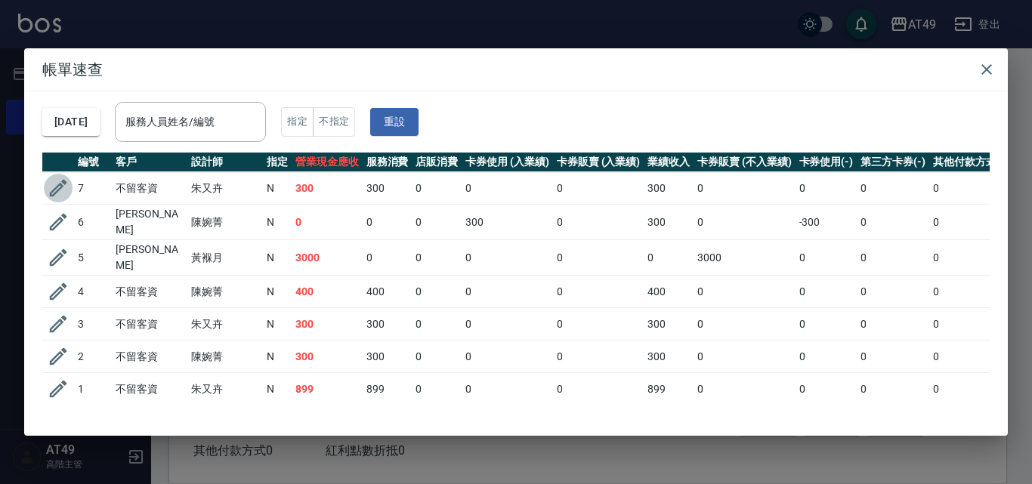
click at [62, 187] on icon "button" at bounding box center [58, 188] width 17 height 17
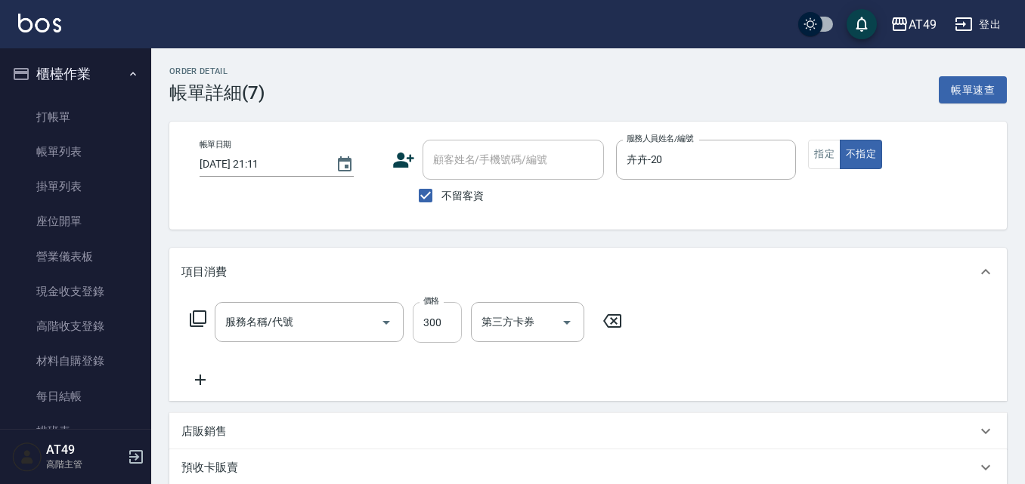
type input "[DATE] 21:11"
checkbox input "true"
type input "卉卉-20"
click at [434, 326] on input "300" at bounding box center [437, 322] width 49 height 41
type input "一般洗髮(101)"
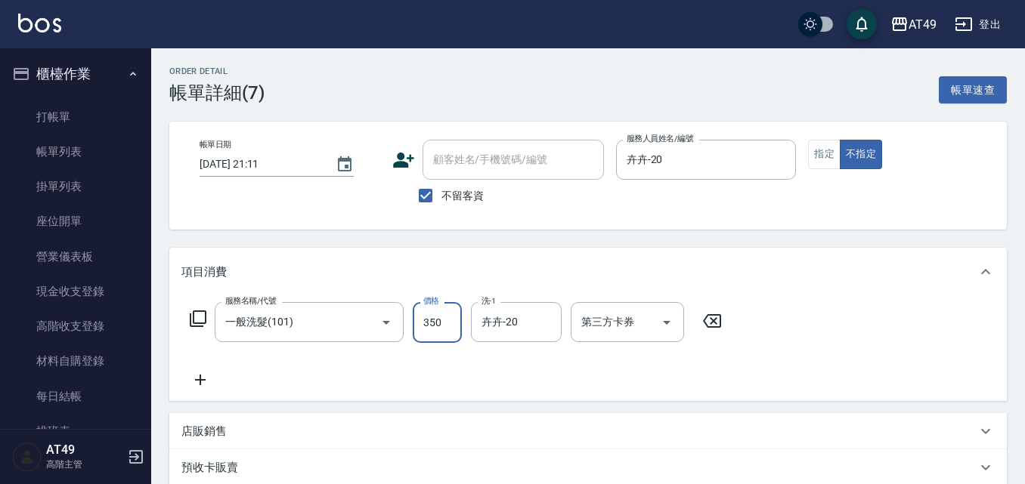
type input "350"
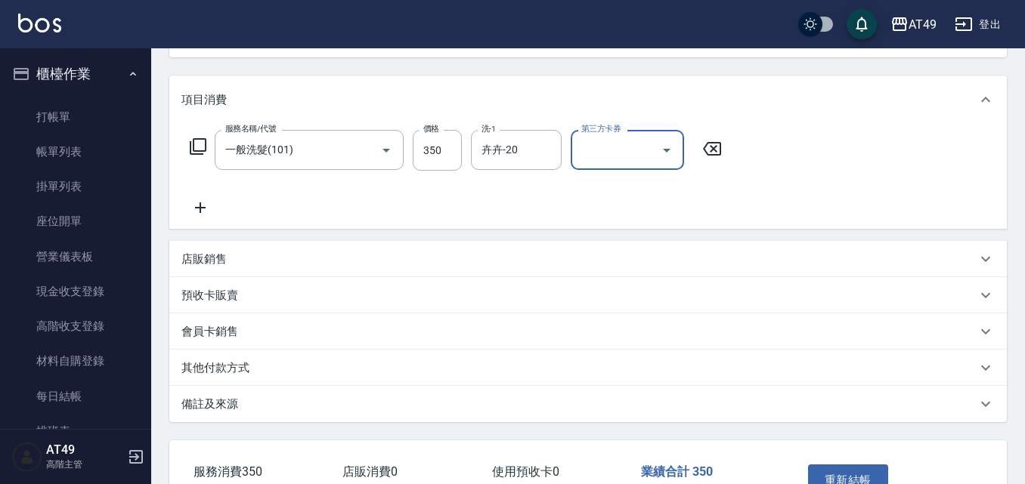
scroll to position [227, 0]
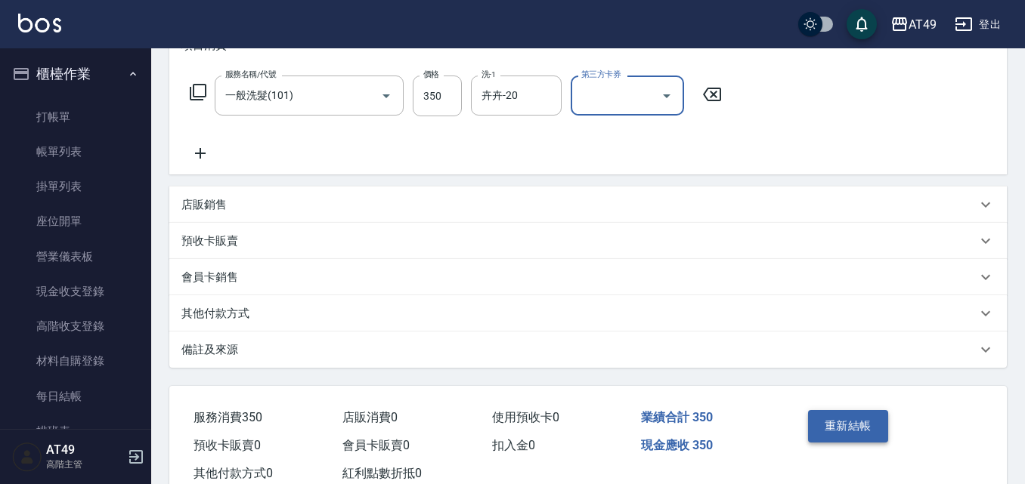
click at [837, 435] on button "重新結帳" at bounding box center [848, 426] width 80 height 32
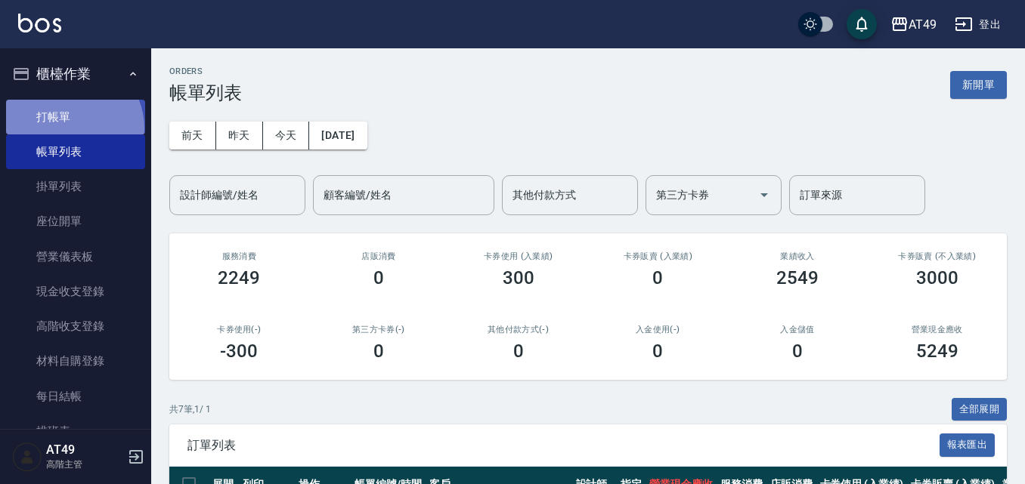
click at [70, 128] on link "打帳單" at bounding box center [75, 117] width 139 height 35
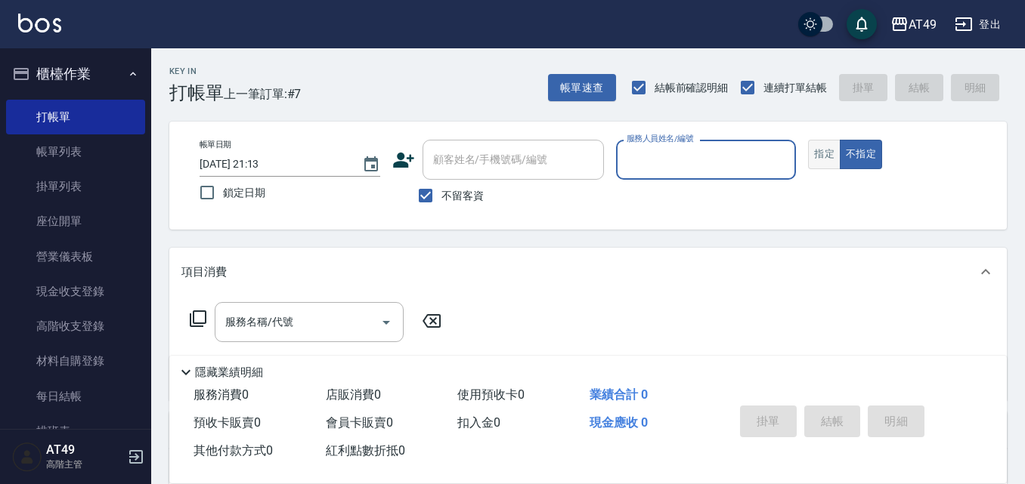
click at [823, 164] on button "指定" at bounding box center [824, 154] width 32 height 29
click at [703, 172] on input "服務人員姓名/編號" at bounding box center [706, 160] width 167 height 26
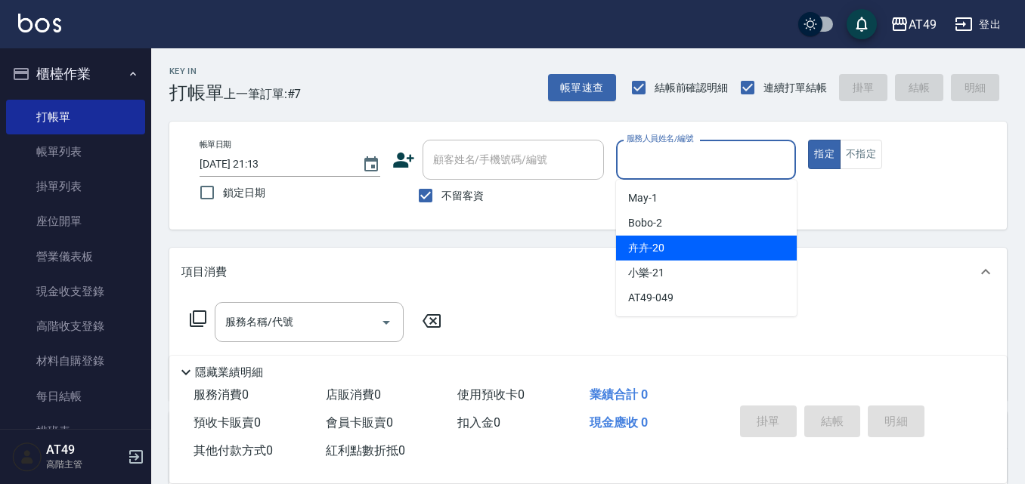
drag, startPoint x: 682, startPoint y: 244, endPoint x: 314, endPoint y: 329, distance: 378.5
click at [682, 246] on div "卉卉 -20" at bounding box center [706, 248] width 181 height 25
type input "卉卉-20"
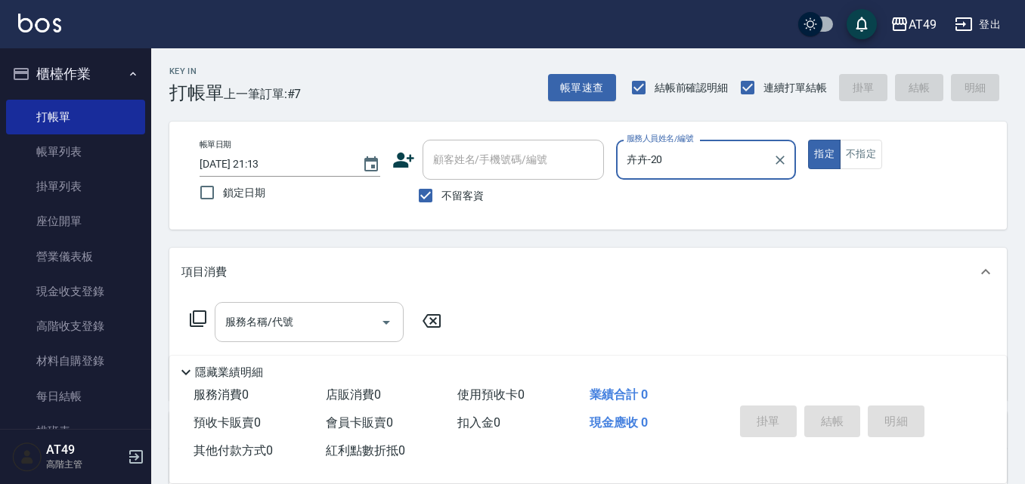
click at [247, 330] on input "服務名稱/代號" at bounding box center [297, 322] width 153 height 26
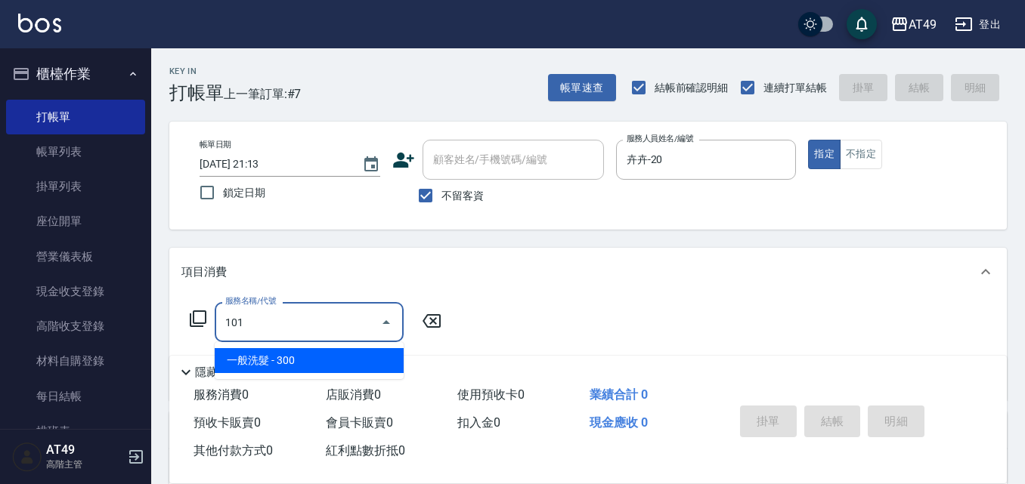
click at [379, 372] on span "一般洗髮 - 300" at bounding box center [309, 360] width 189 height 25
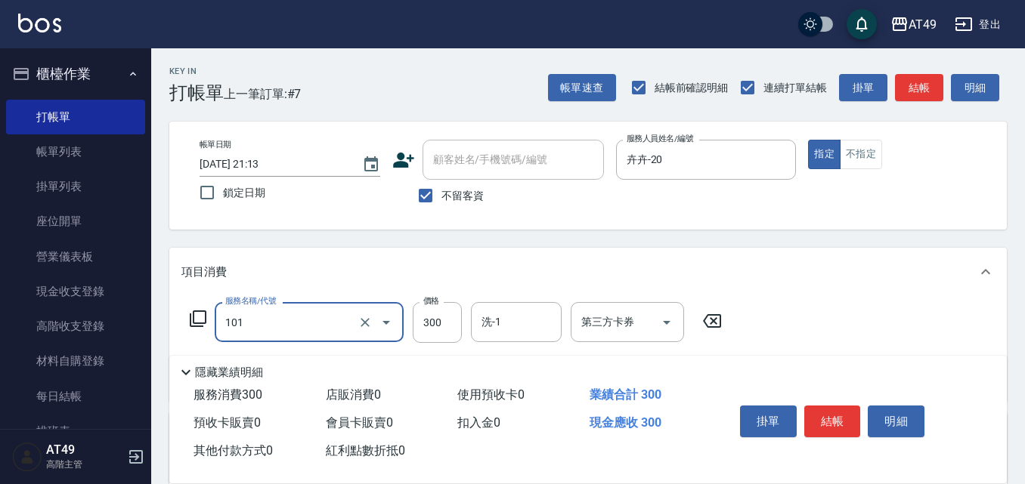
type input "一般洗髮(101)"
click at [195, 326] on icon at bounding box center [198, 319] width 17 height 17
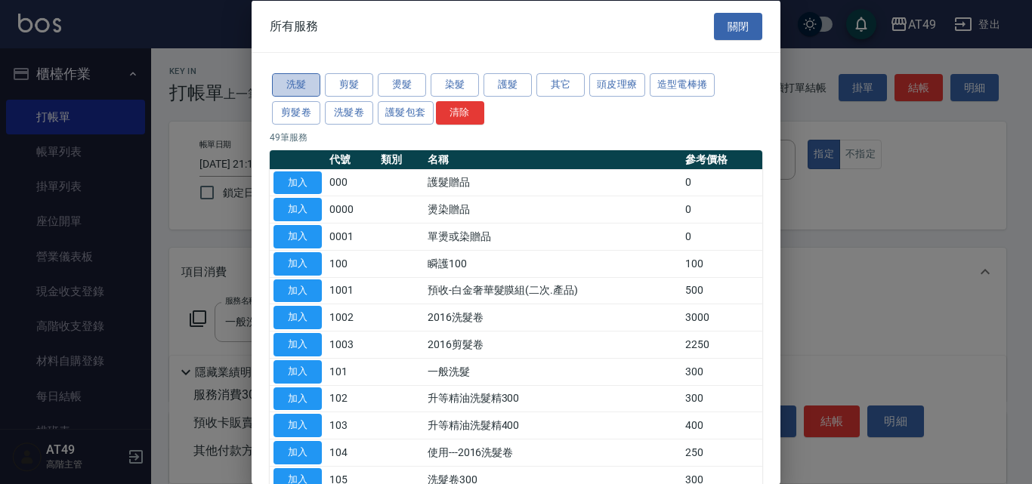
click at [285, 81] on button "洗髮" at bounding box center [296, 84] width 48 height 23
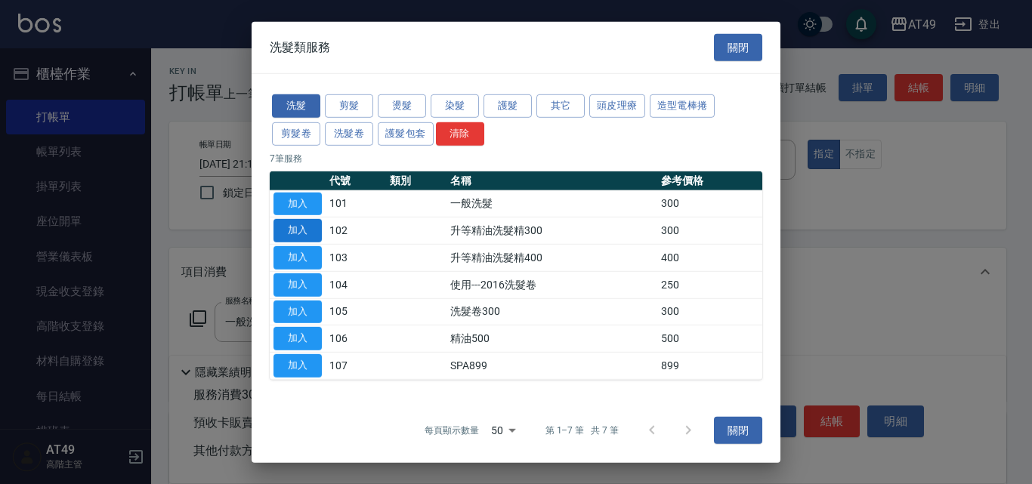
click at [311, 227] on button "加入" at bounding box center [298, 230] width 48 height 23
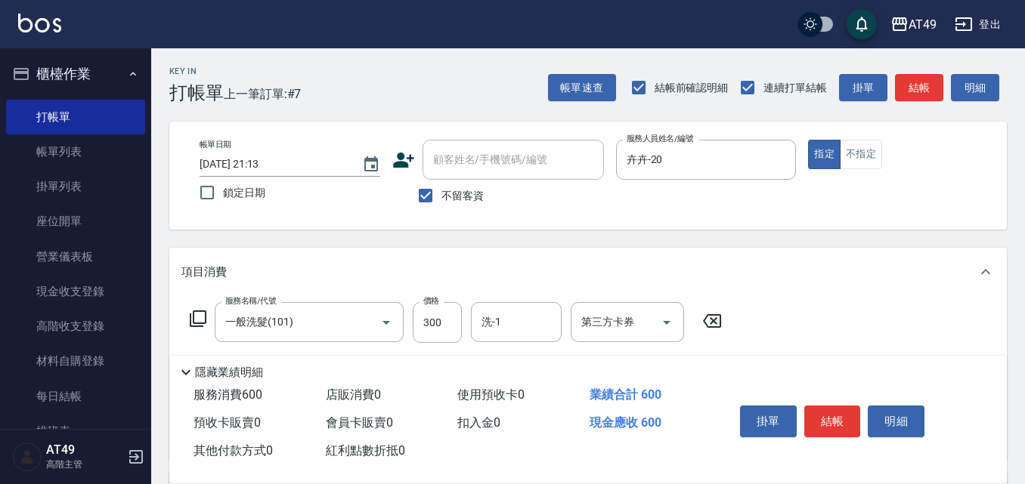
click at [193, 319] on icon at bounding box center [198, 319] width 17 height 17
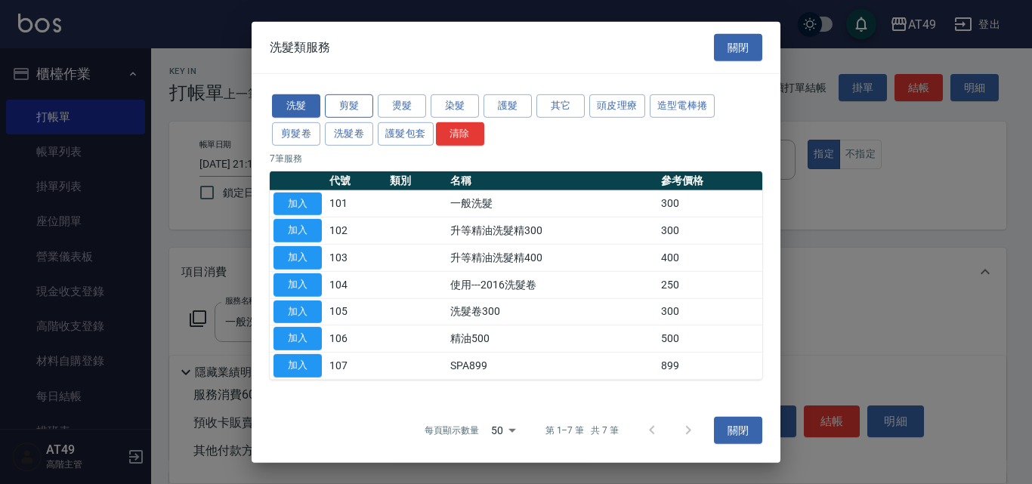
click at [348, 104] on button "剪髮" at bounding box center [349, 105] width 48 height 23
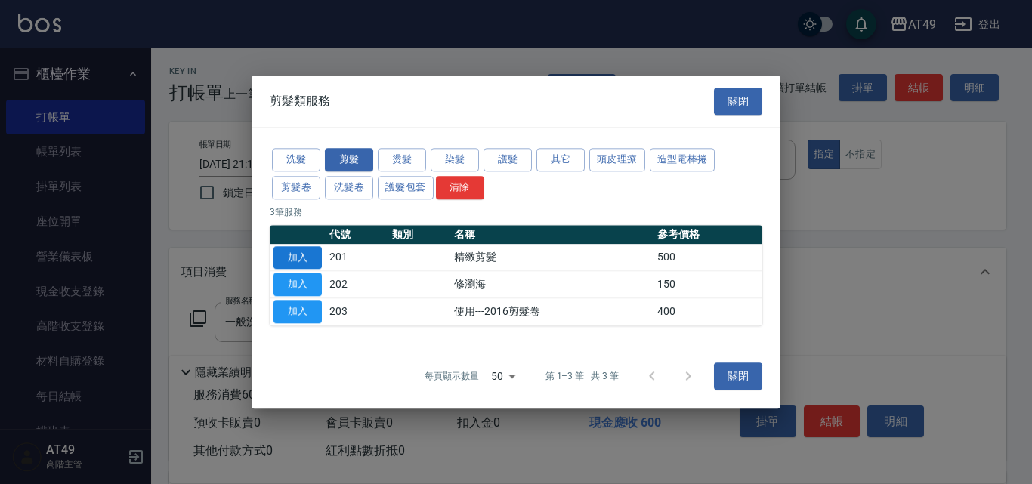
click at [306, 259] on button "加入" at bounding box center [298, 257] width 48 height 23
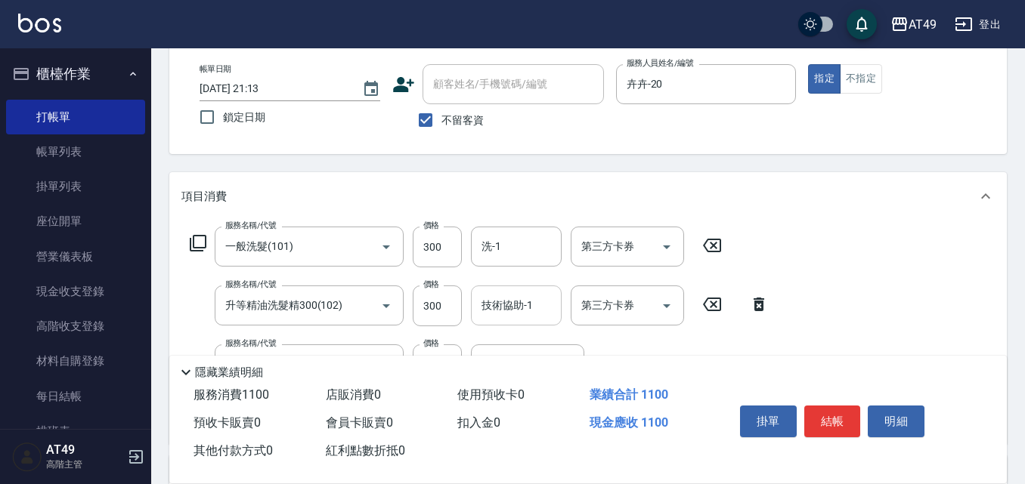
scroll to position [151, 0]
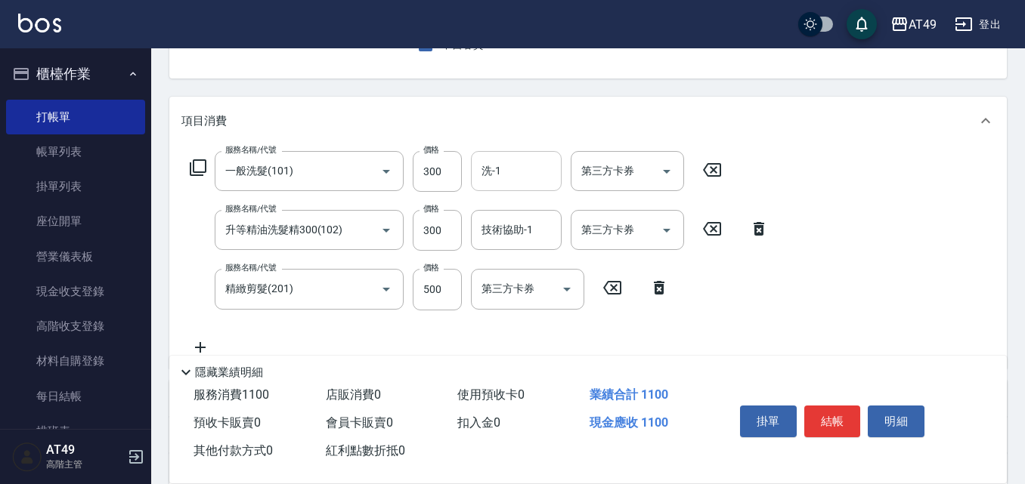
click at [539, 170] on input "洗-1" at bounding box center [516, 171] width 77 height 26
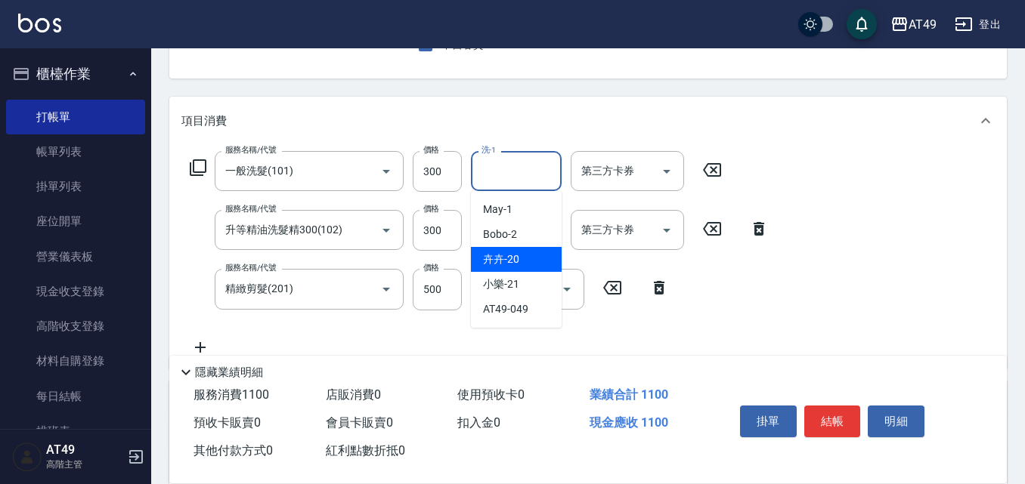
click at [520, 269] on div "卉卉 -20" at bounding box center [516, 259] width 91 height 25
type input "卉卉-20"
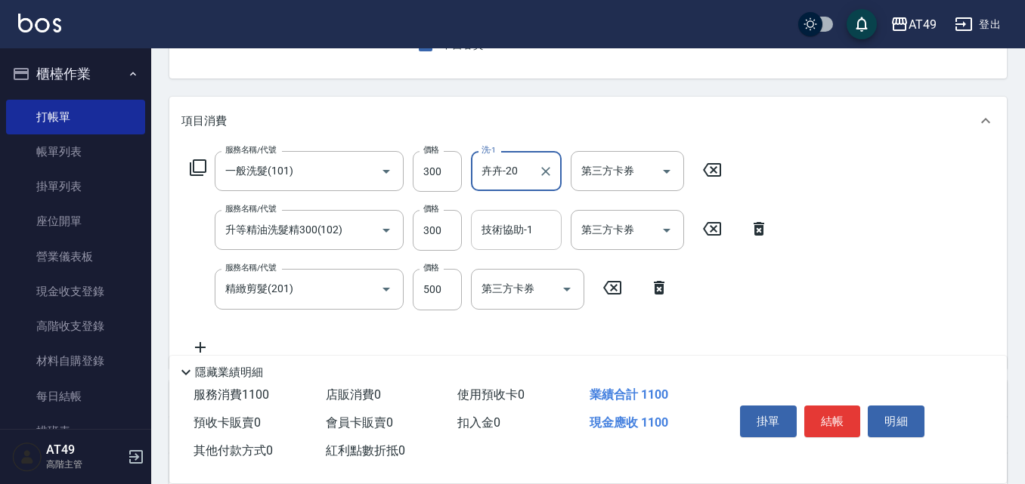
click at [527, 243] on input "技術協助-1" at bounding box center [516, 230] width 77 height 26
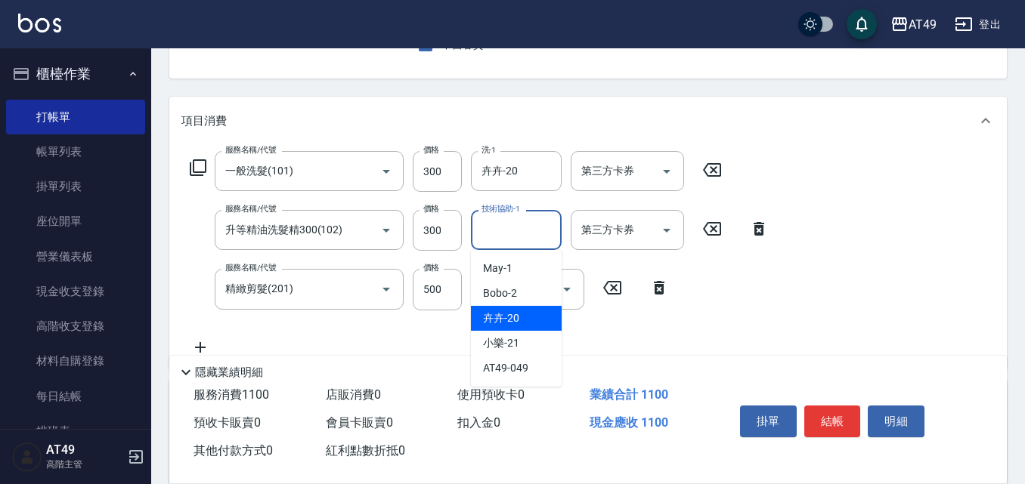
drag, startPoint x: 509, startPoint y: 320, endPoint x: 503, endPoint y: 311, distance: 11.3
click at [510, 318] on span "卉卉 -20" at bounding box center [501, 319] width 36 height 16
type input "卉卉-20"
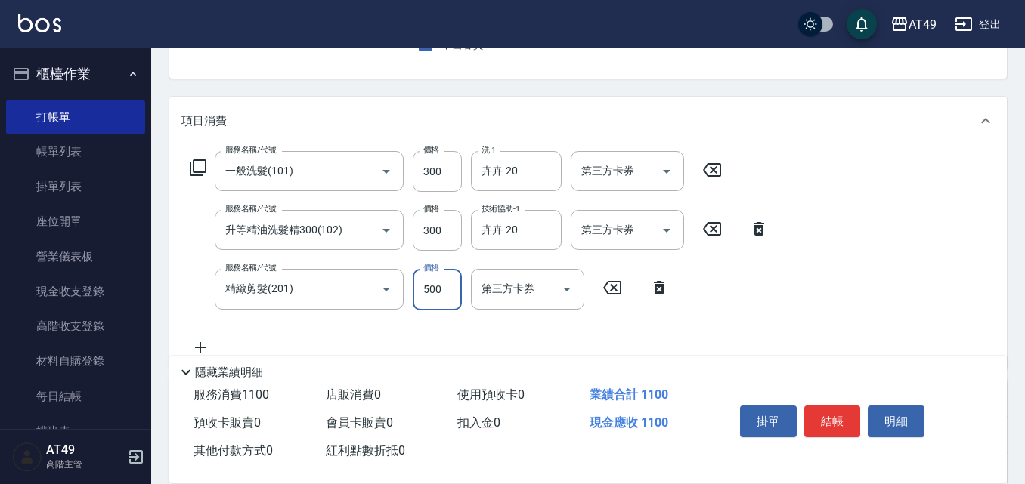
click at [438, 297] on input "500" at bounding box center [437, 289] width 49 height 41
type input "400"
click at [824, 415] on button "結帳" at bounding box center [832, 422] width 57 height 32
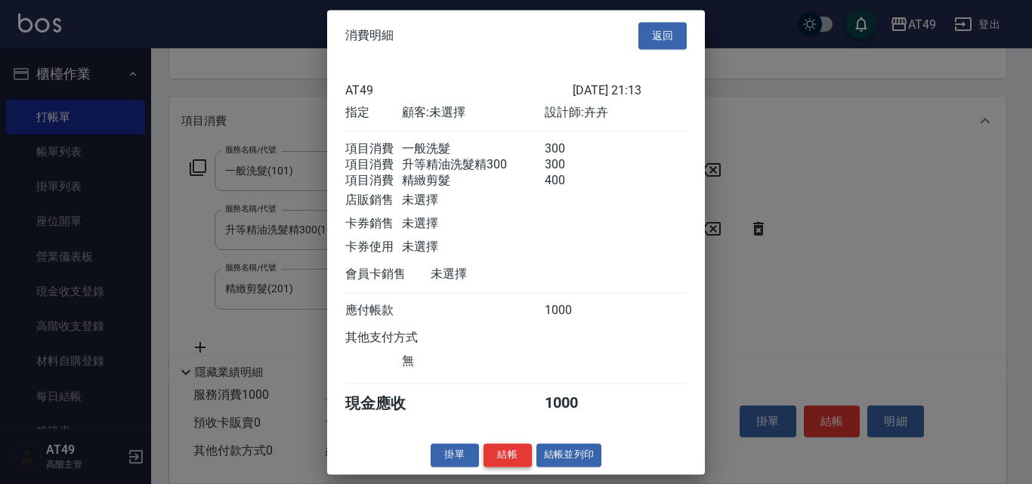
click at [518, 467] on button "結帳" at bounding box center [508, 455] width 48 height 23
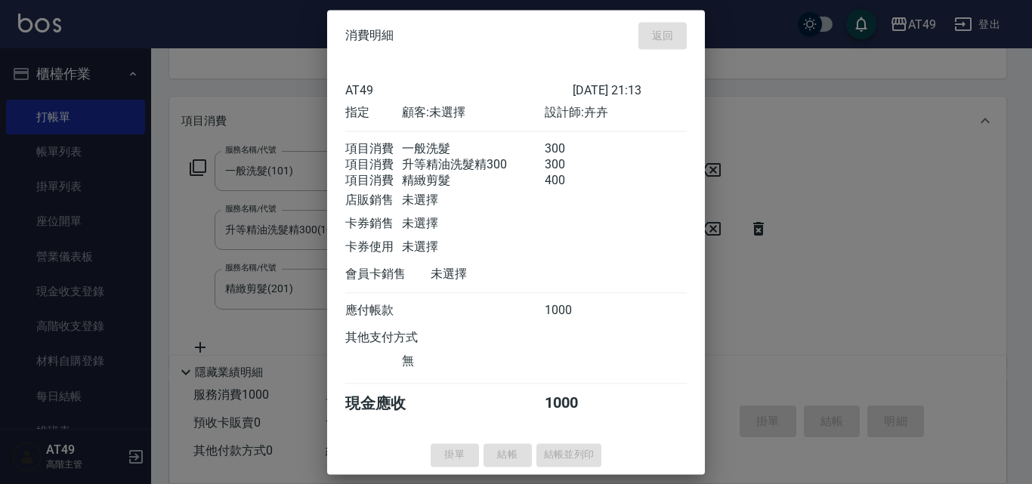
type input "[DATE] 21:14"
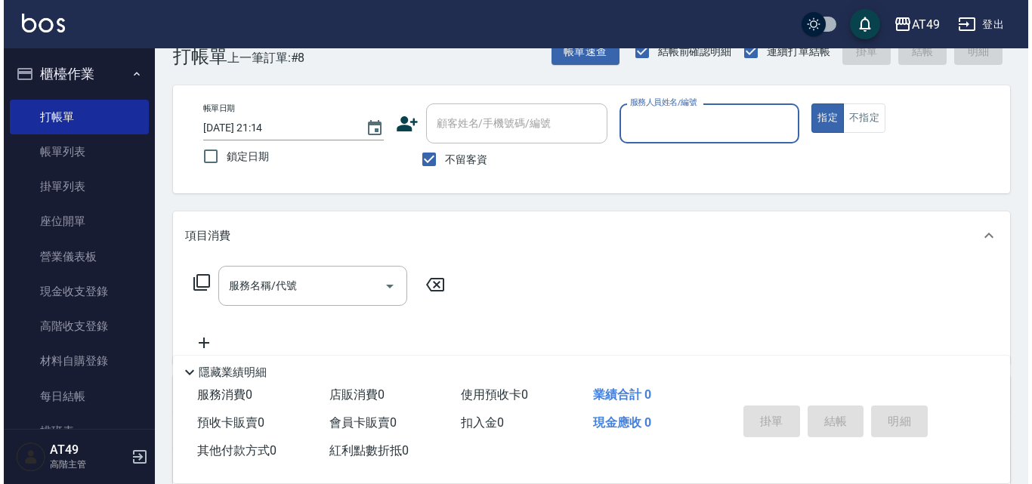
scroll to position [0, 0]
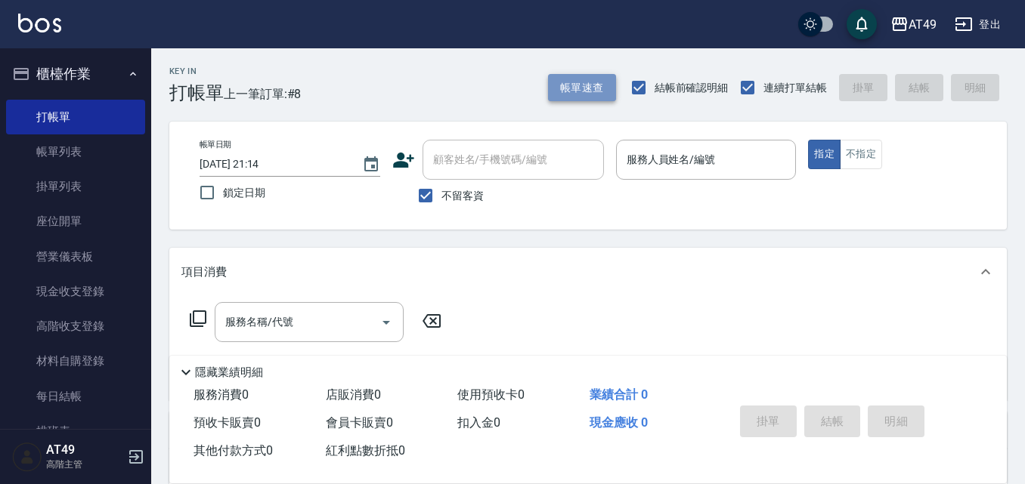
click at [589, 97] on button "帳單速查" at bounding box center [582, 88] width 68 height 28
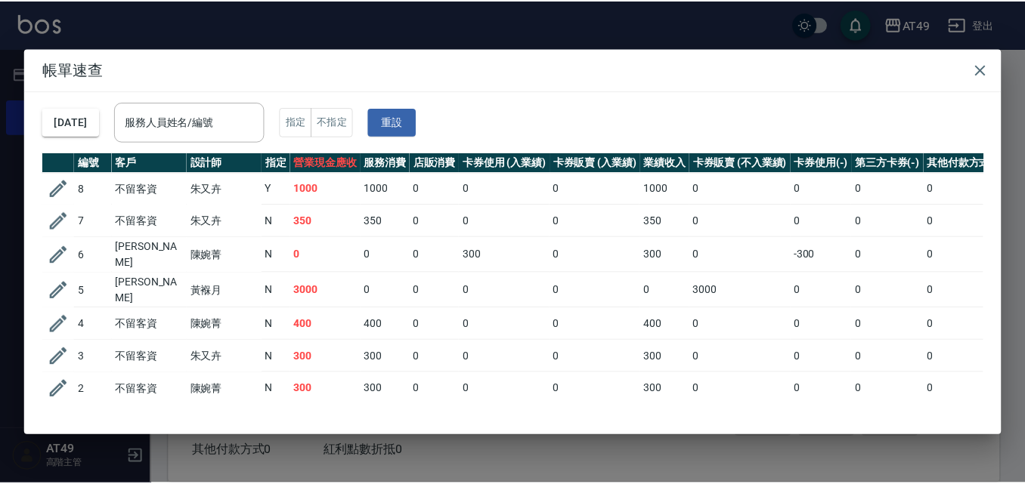
scroll to position [60, 0]
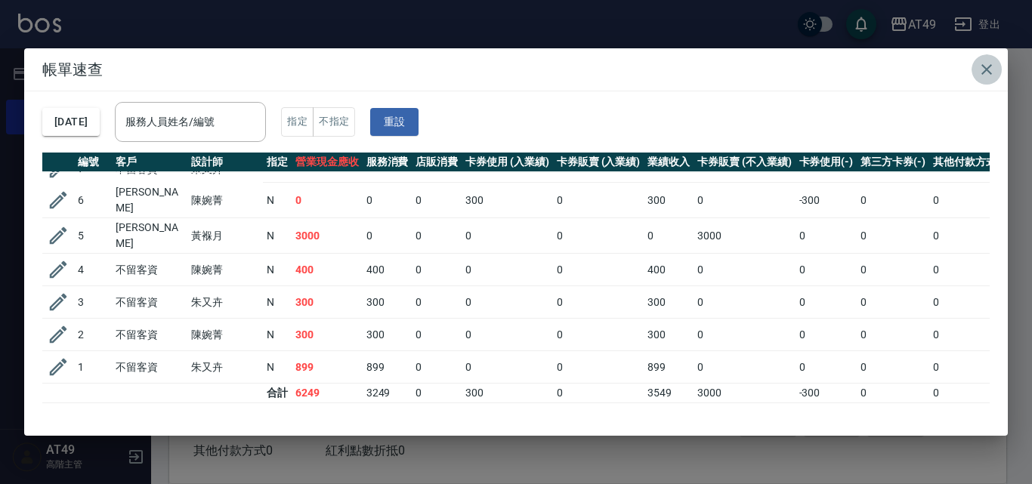
click at [992, 66] on icon "button" at bounding box center [987, 69] width 18 height 18
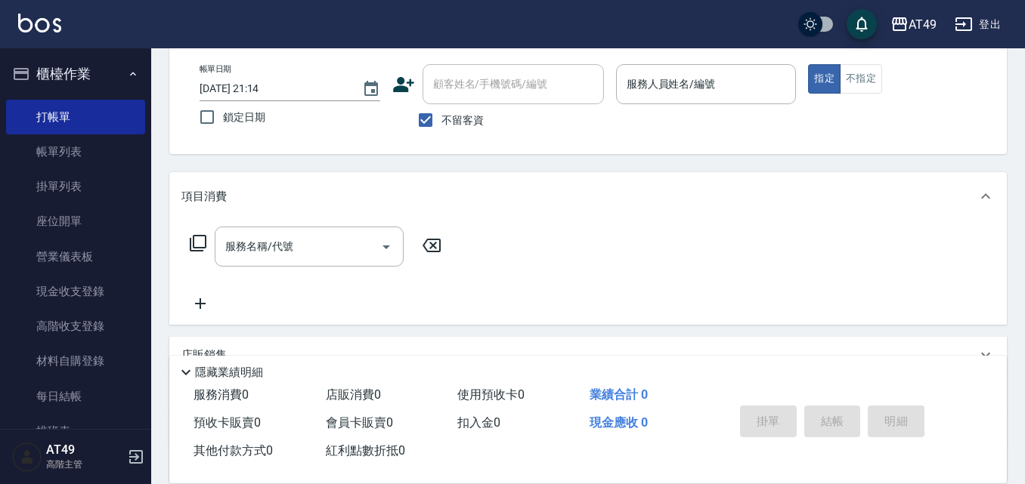
scroll to position [76, 0]
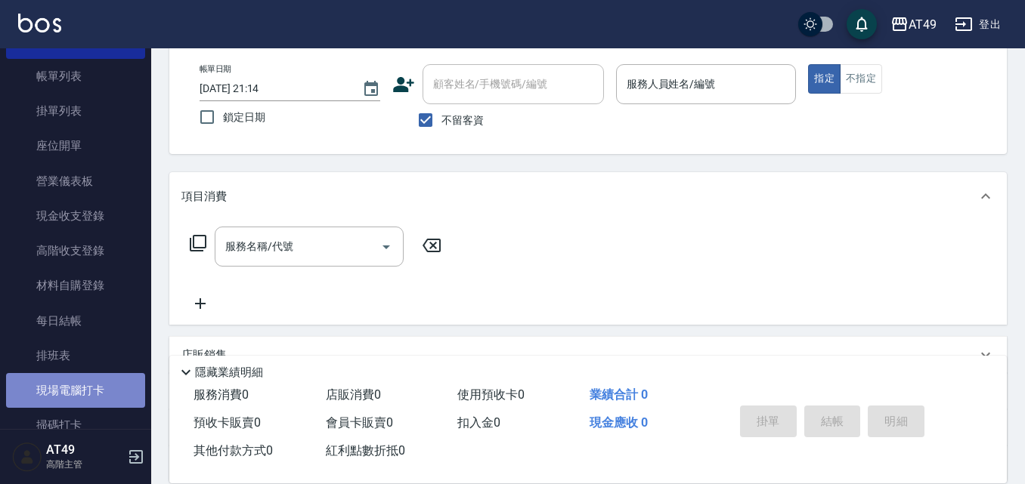
click at [115, 393] on link "現場電腦打卡" at bounding box center [75, 390] width 139 height 35
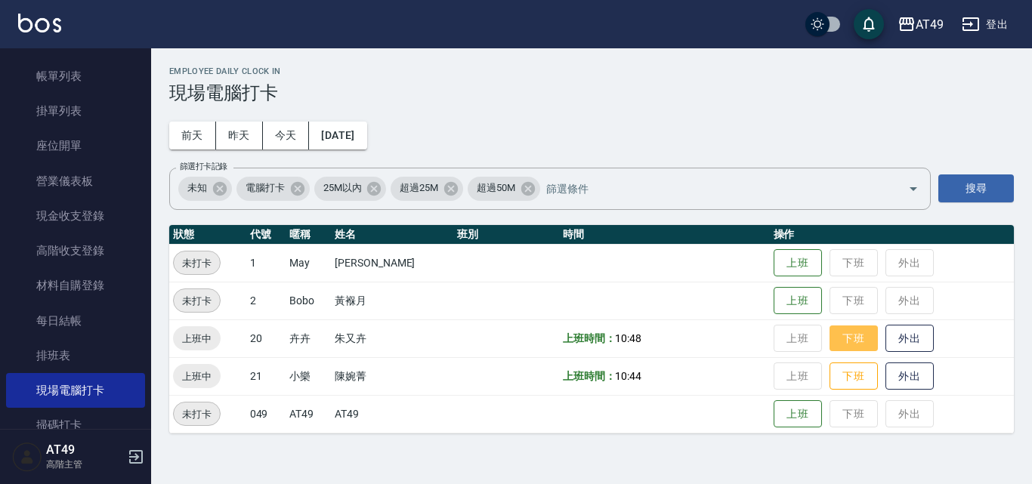
click at [849, 342] on button "下班" at bounding box center [854, 339] width 48 height 26
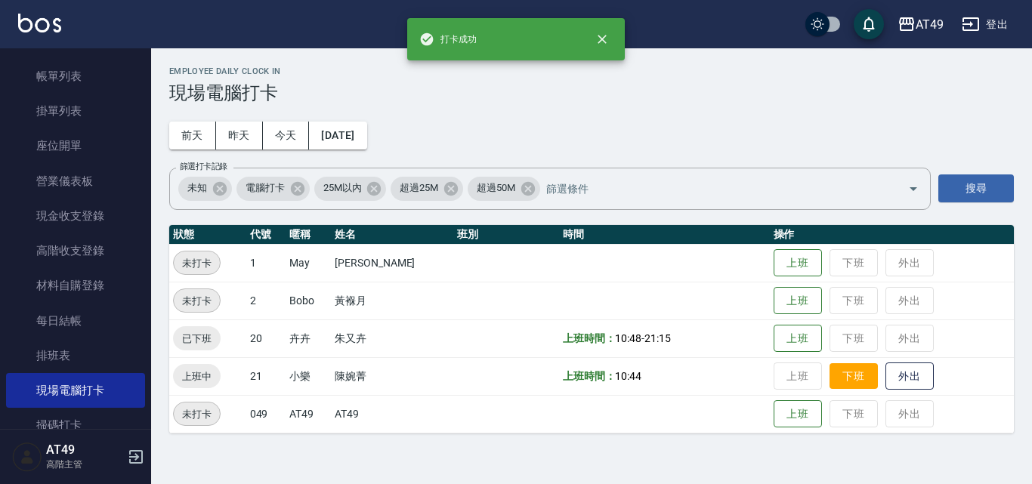
click at [846, 386] on button "下班" at bounding box center [854, 376] width 48 height 26
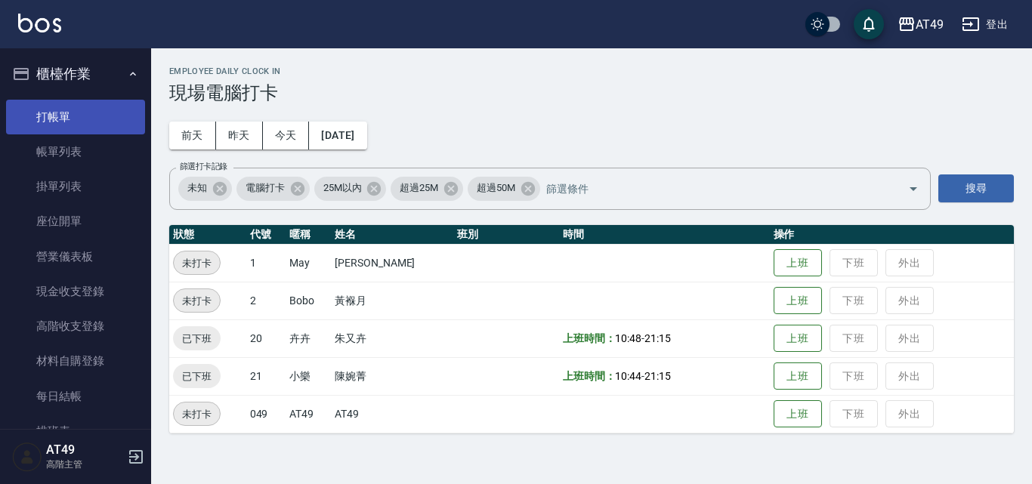
click at [63, 119] on link "打帳單" at bounding box center [75, 117] width 139 height 35
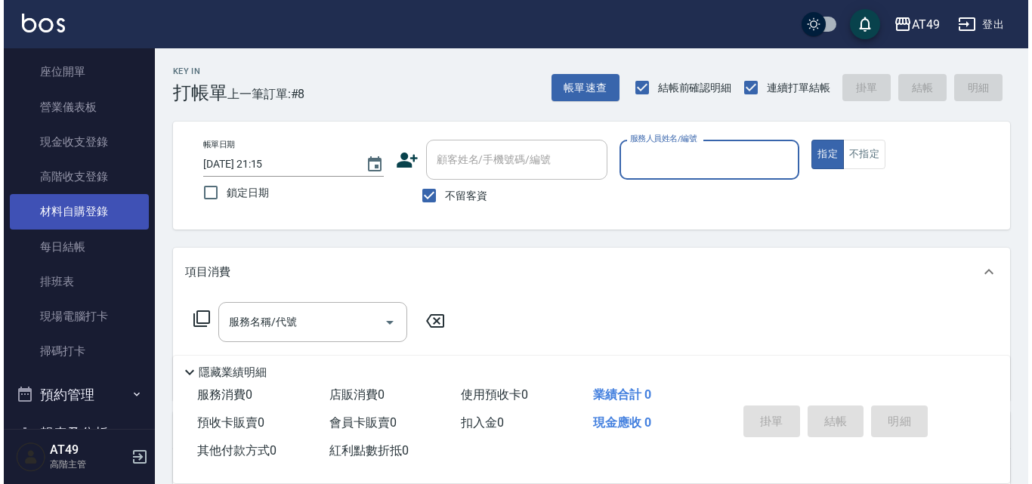
scroll to position [151, 0]
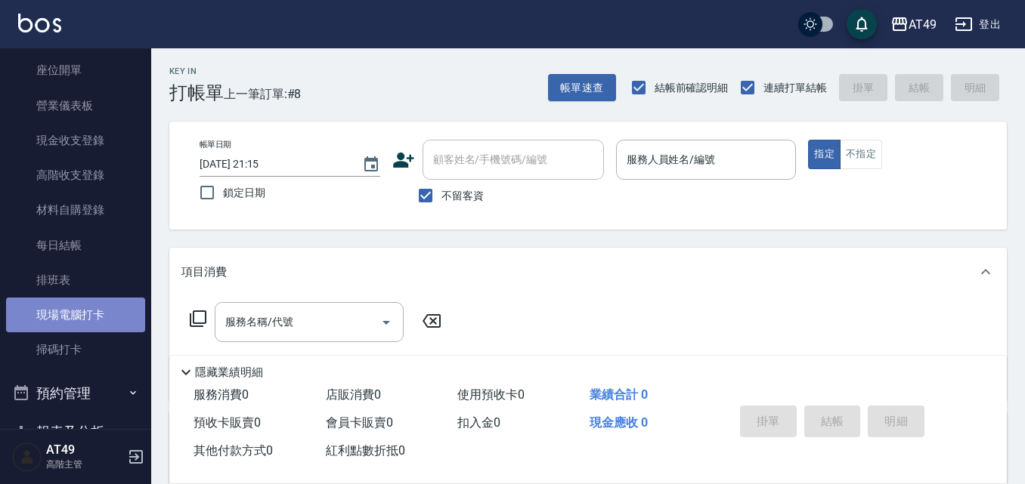
click at [76, 314] on link "現場電腦打卡" at bounding box center [75, 315] width 139 height 35
